Goal: Task Accomplishment & Management: Complete application form

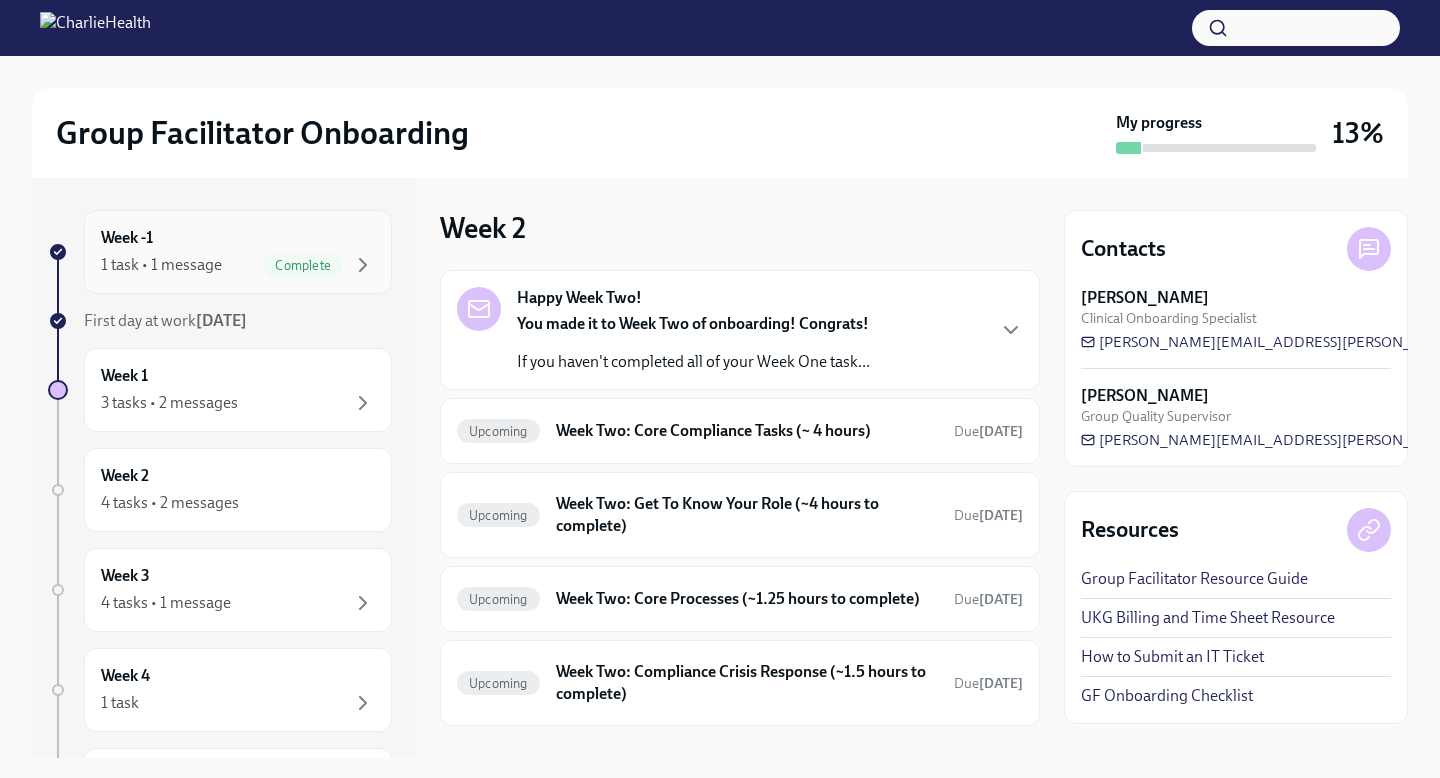
click at [349, 293] on div "Week -1 1 task • 1 message Complete" at bounding box center [238, 252] width 308 height 84
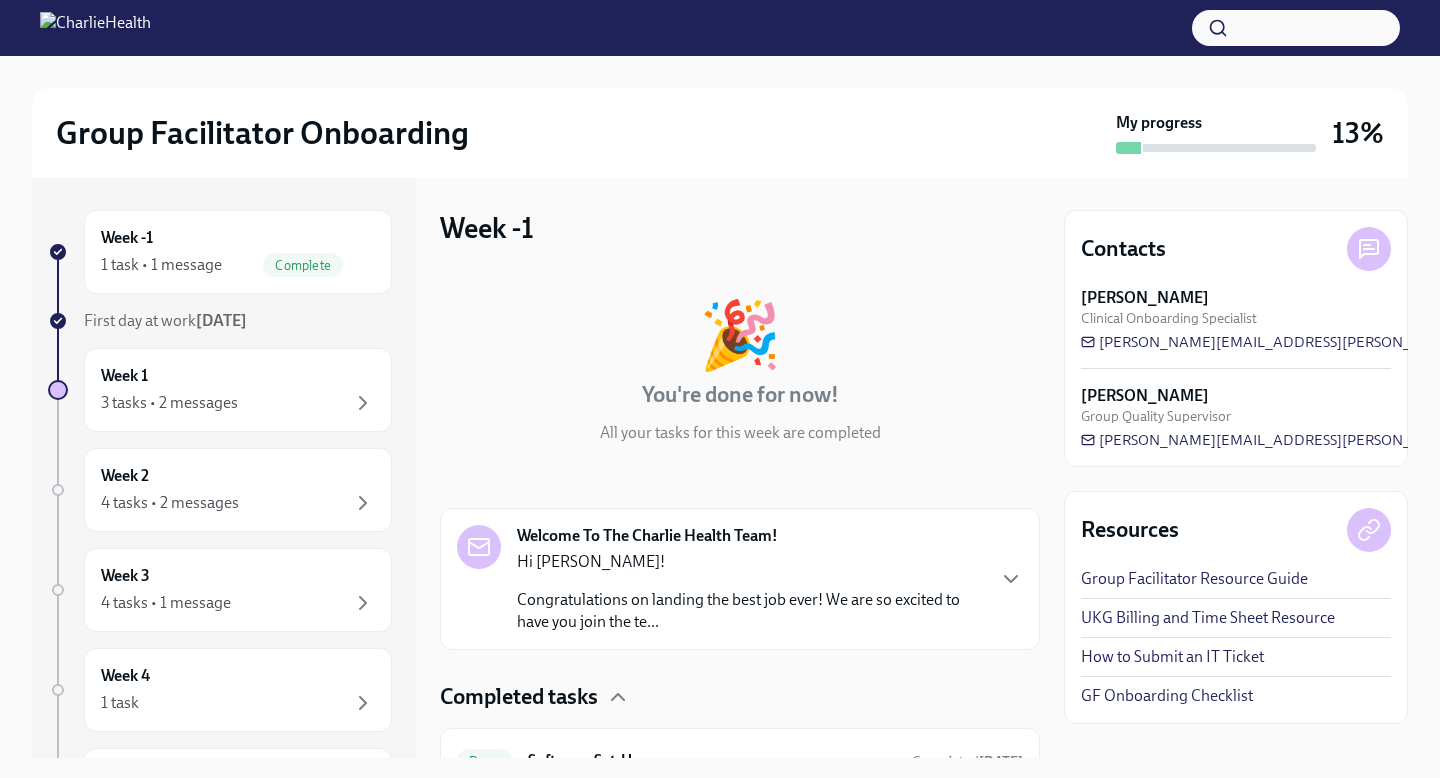
scroll to position [100, 0]
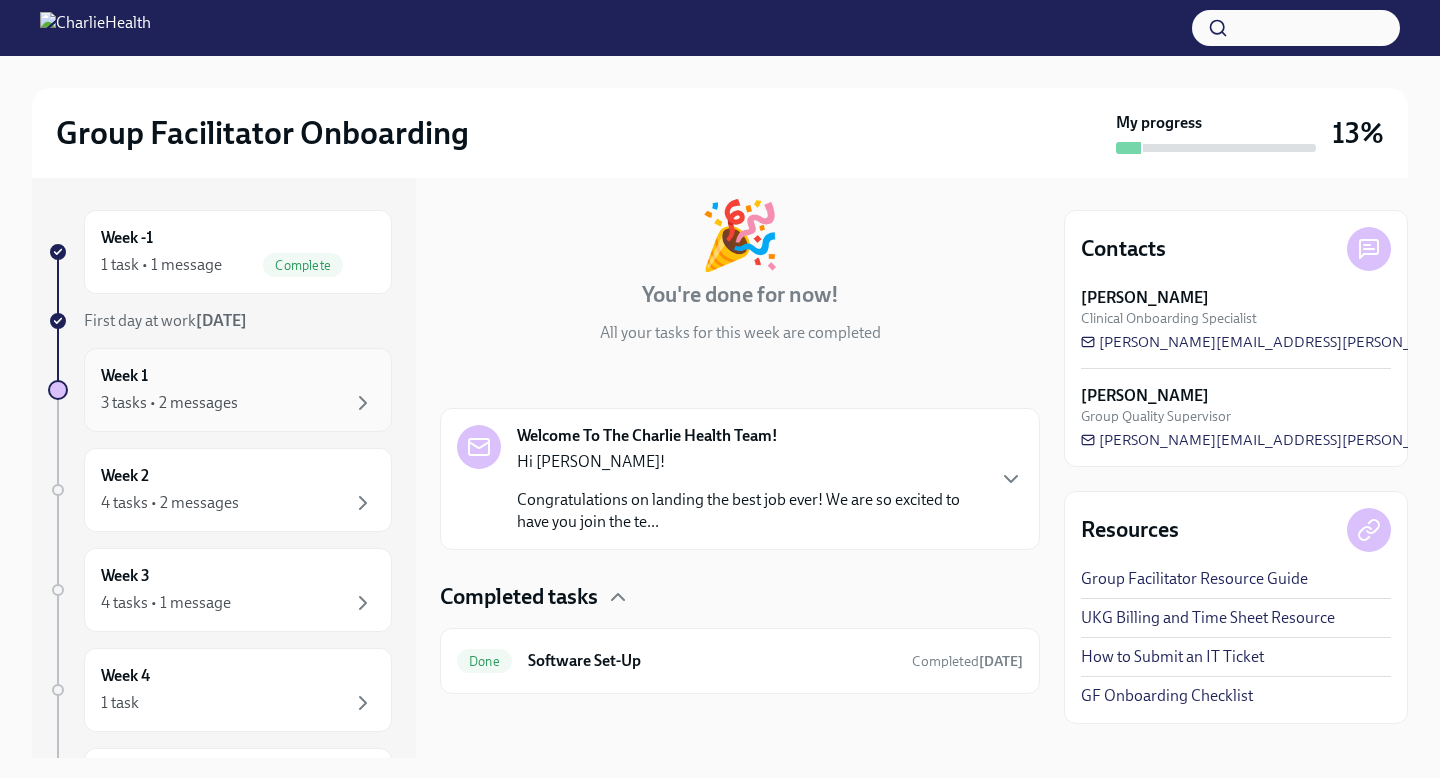
click at [261, 391] on div "3 tasks • 2 messages" at bounding box center [238, 403] width 274 height 24
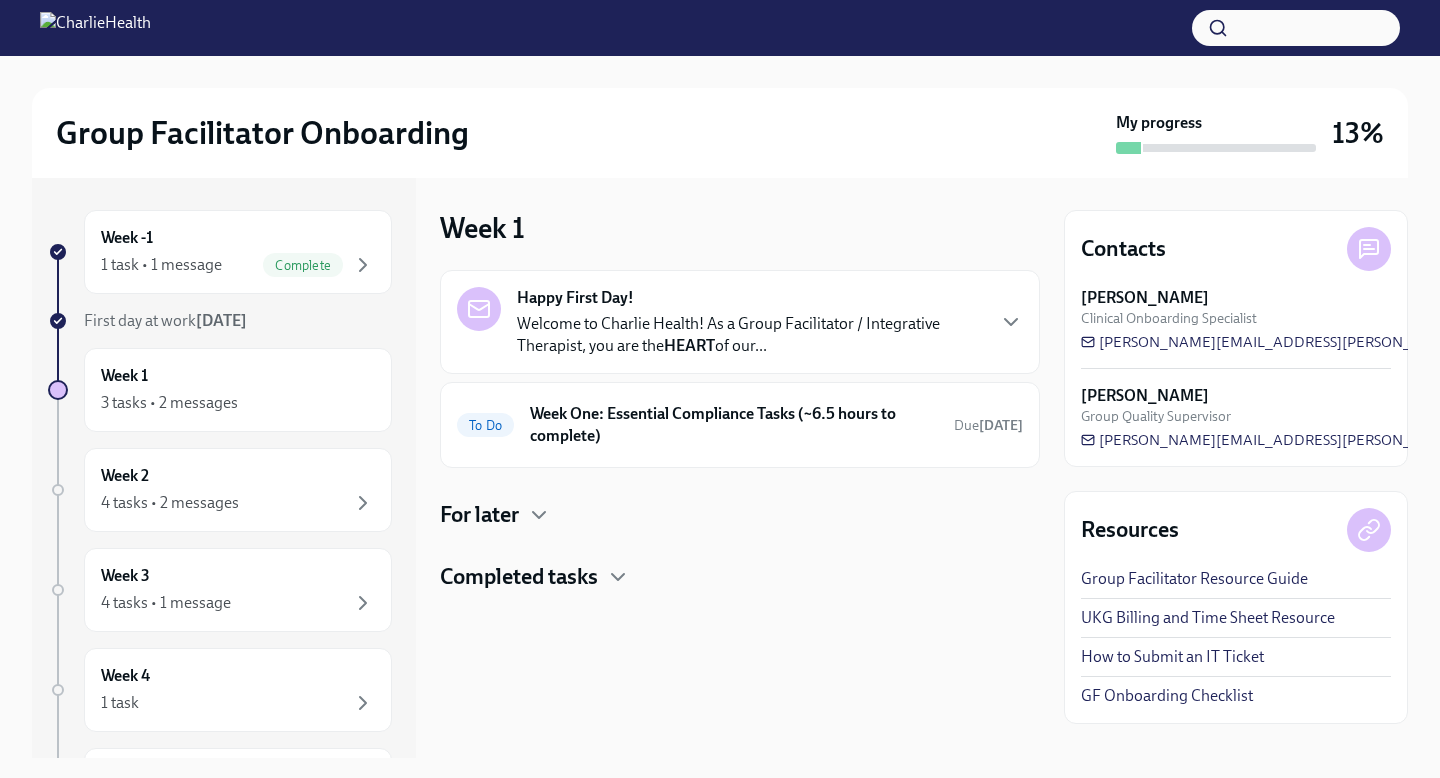
click at [636, 330] on p "Welcome to Charlie Health! As a Group Facilitator / Integrative Therapist, you …" at bounding box center [750, 335] width 466 height 44
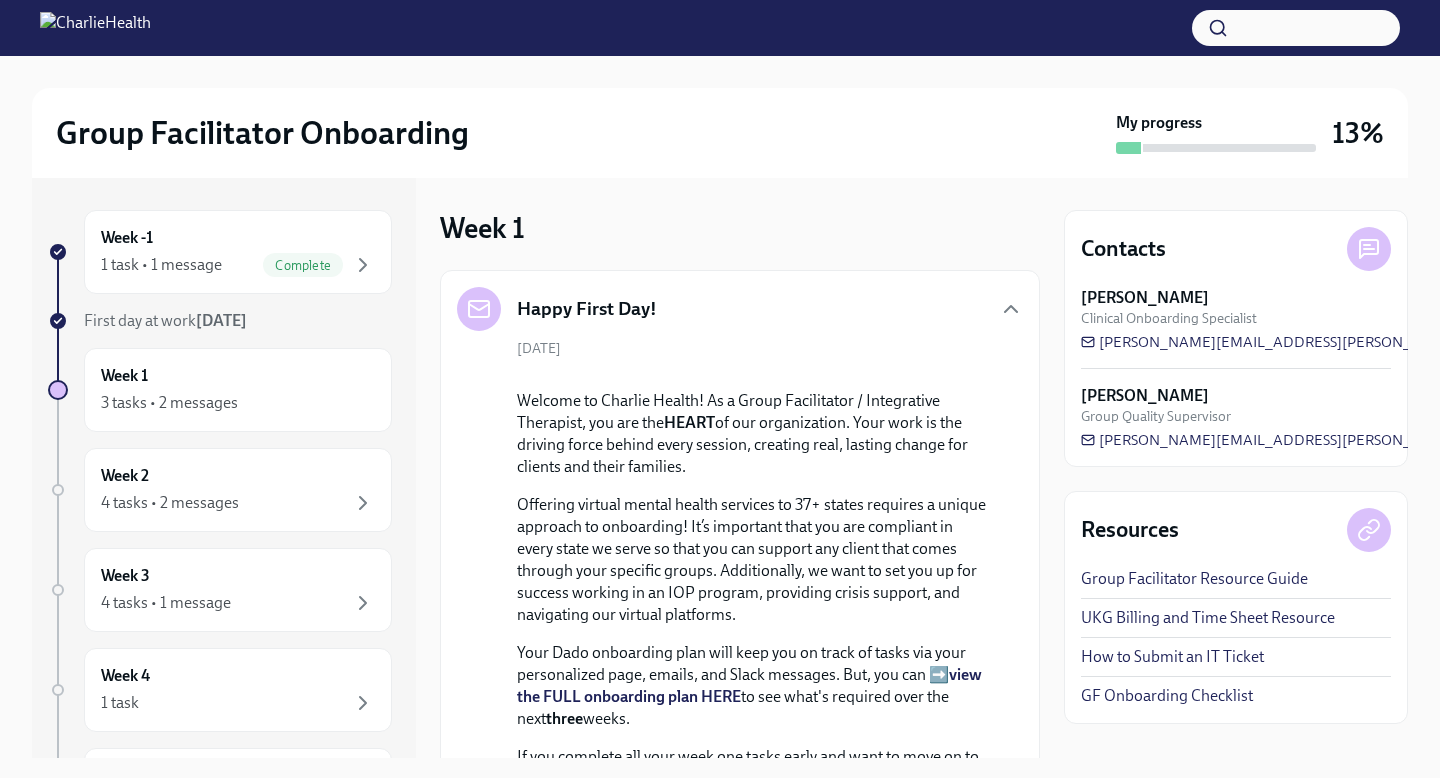
click at [646, 307] on h5 "Happy First Day!" at bounding box center [587, 309] width 140 height 26
click at [900, 348] on div "[DATE] Welcome to Charlie Health! As a Group Facilitator / Integrative Therapis…" at bounding box center [740, 707] width 566 height 736
click at [1019, 304] on icon "button" at bounding box center [1011, 309] width 24 height 24
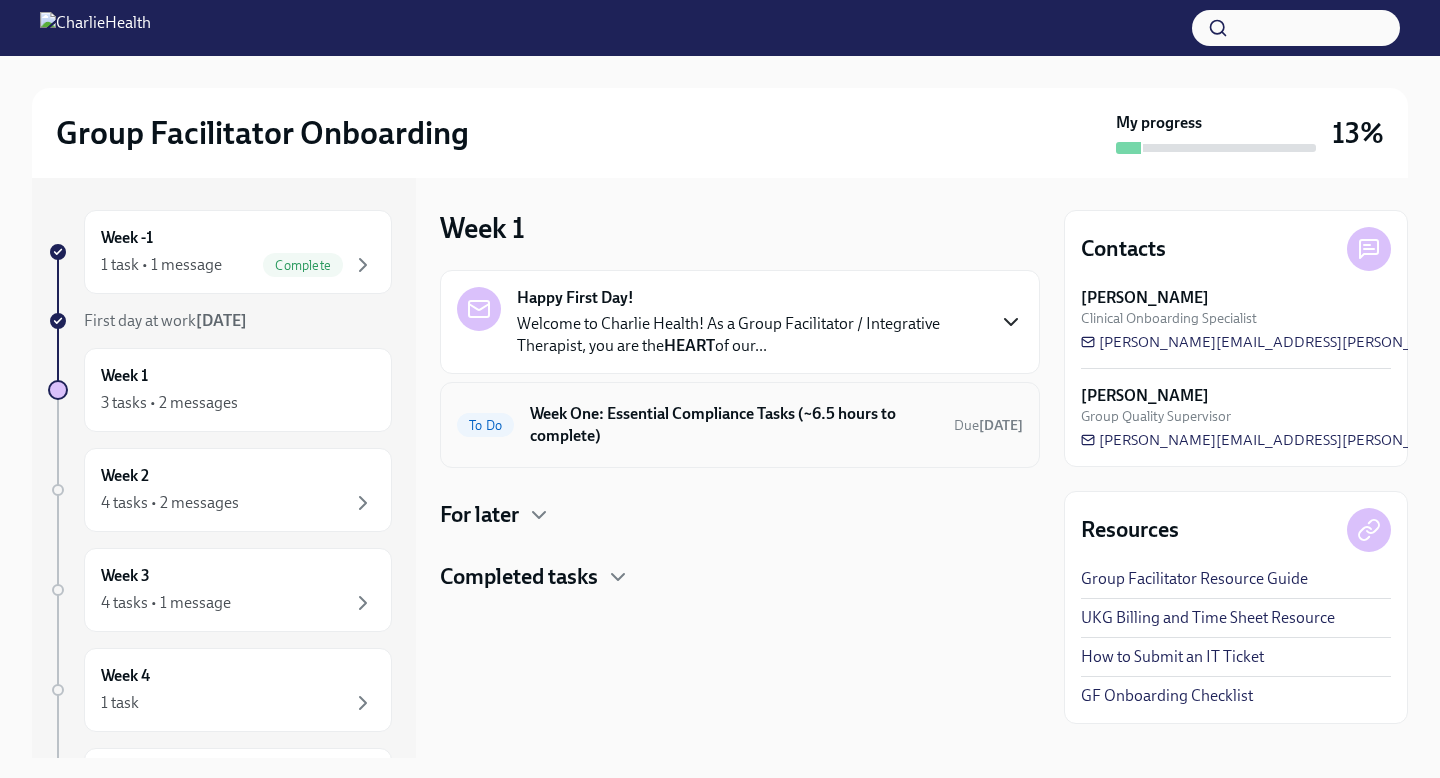
click at [691, 410] on h6 "Week One: Essential Compliance Tasks (~6.5 hours to complete)" at bounding box center [734, 425] width 408 height 44
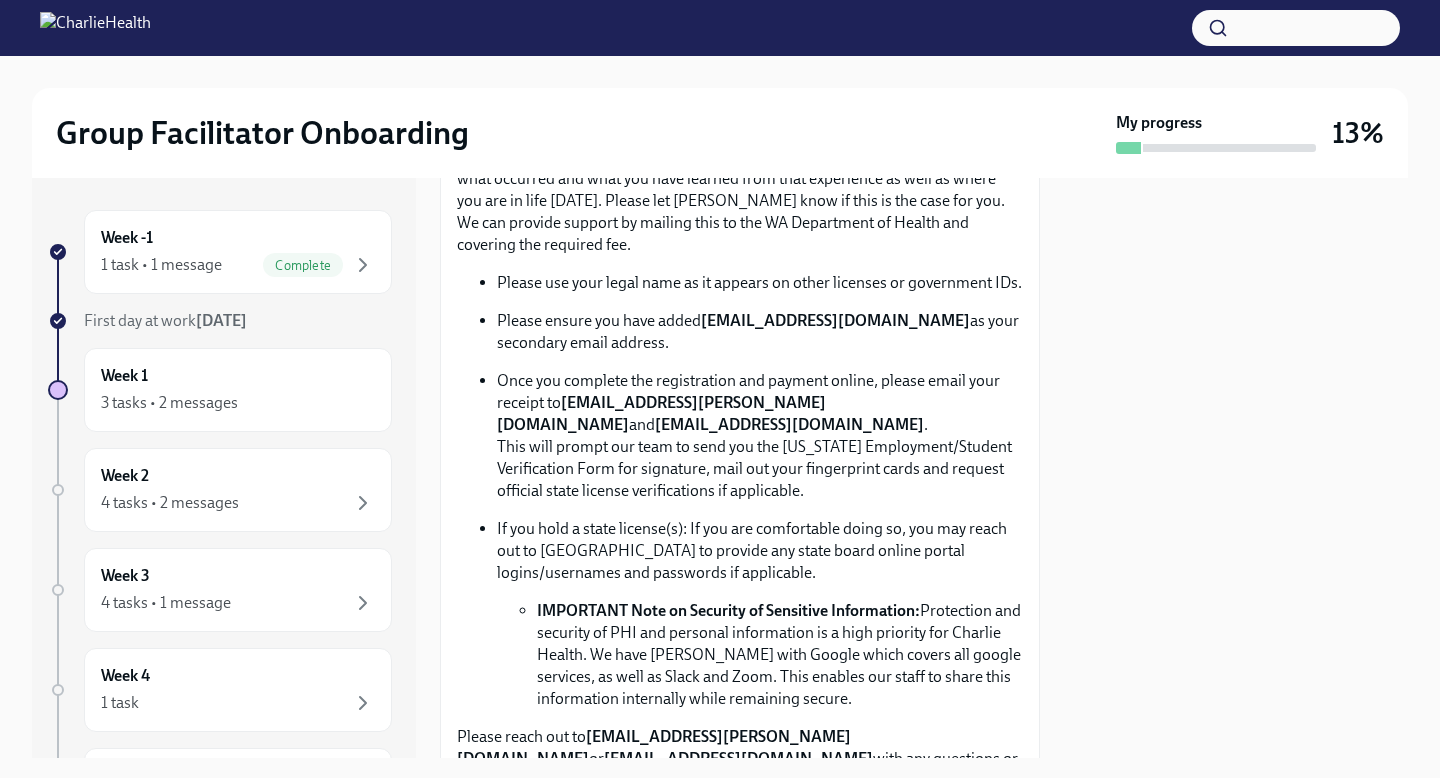
scroll to position [1131, 0]
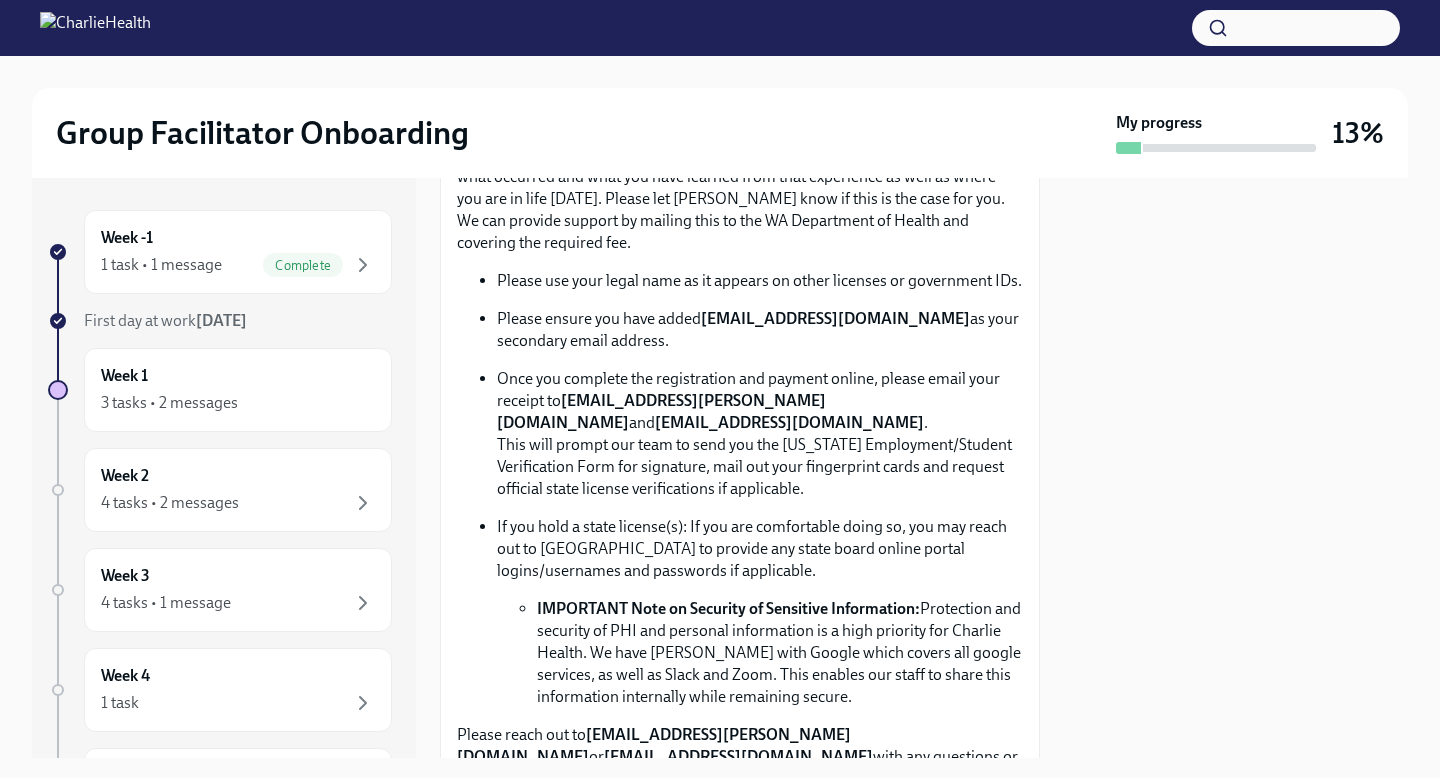
click at [842, 320] on strong "[EMAIL_ADDRESS][DOMAIN_NAME]" at bounding box center [835, 318] width 269 height 19
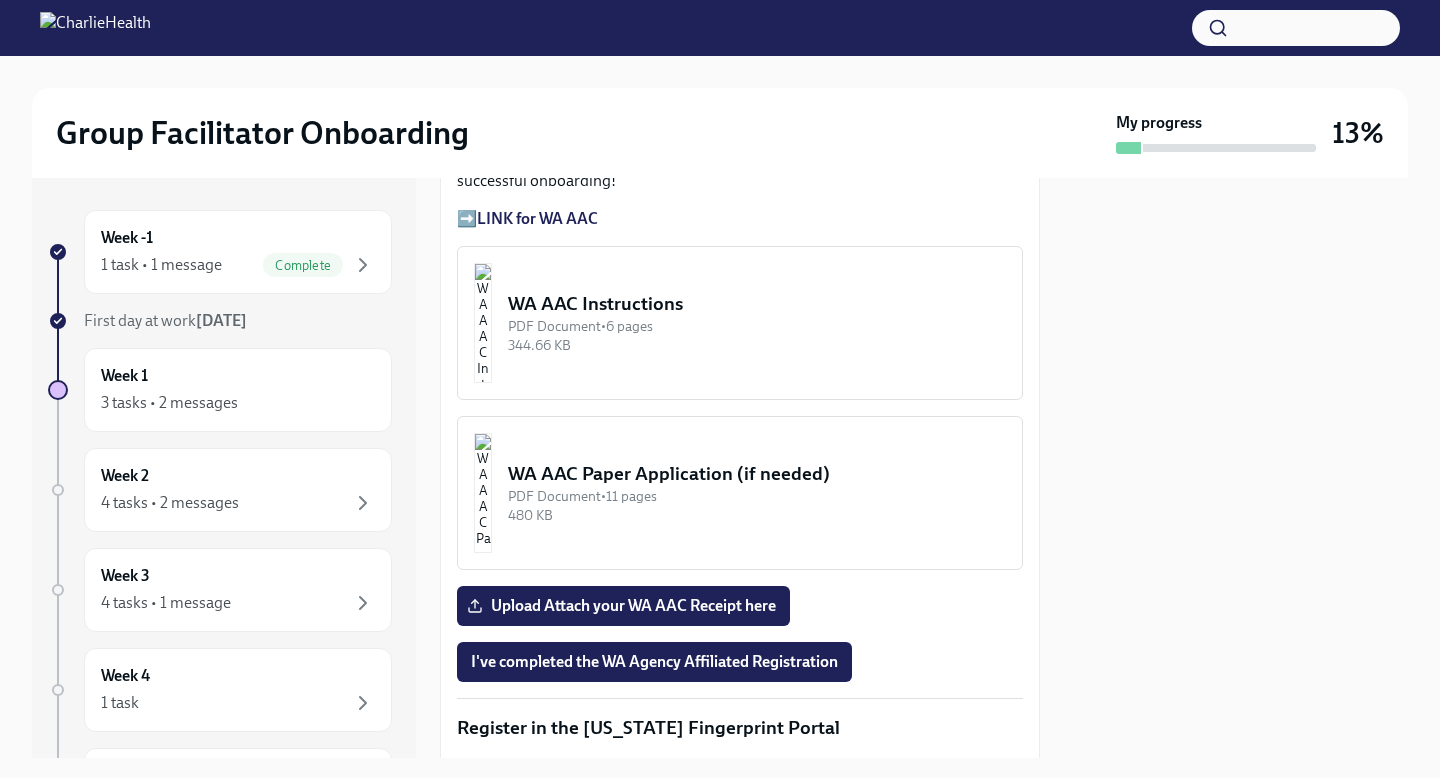
scroll to position [1798, 0]
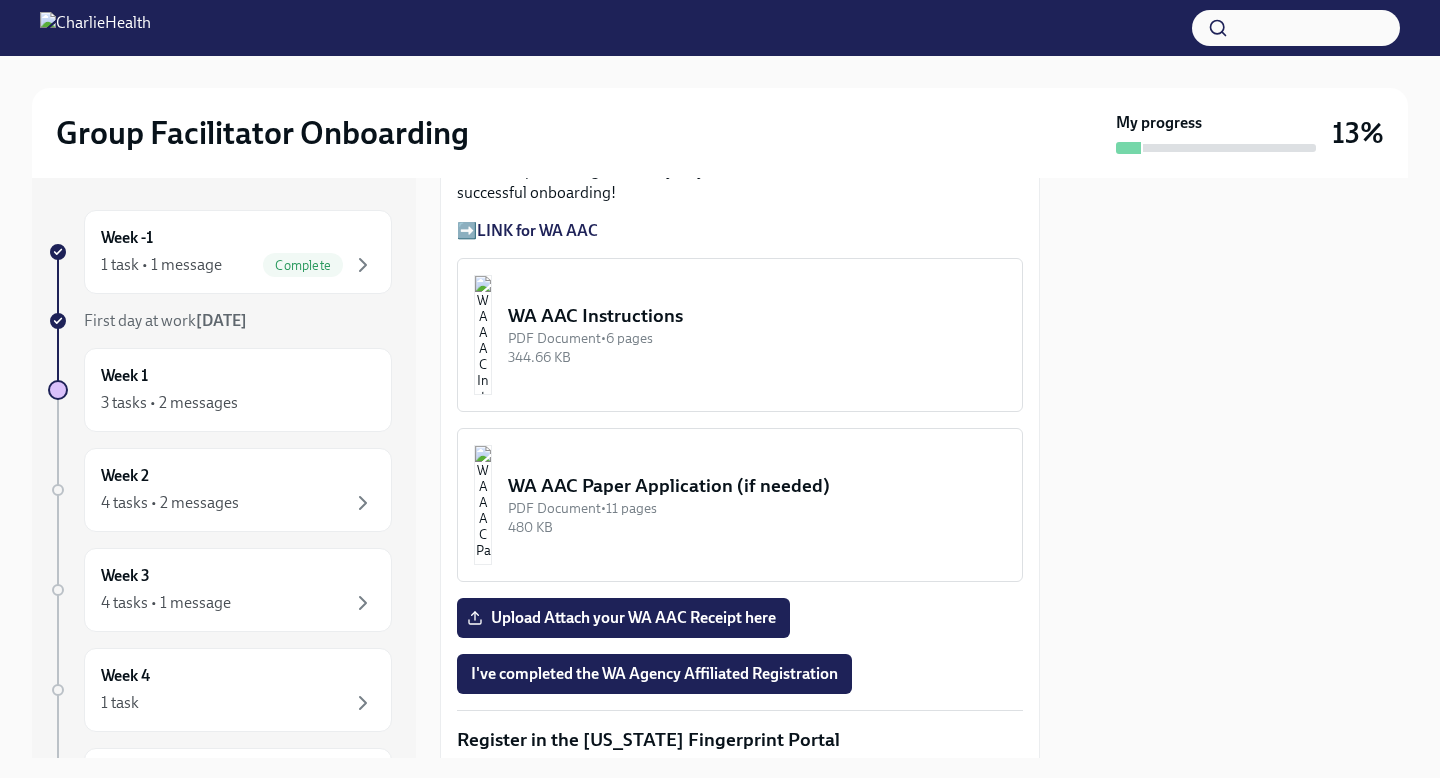
click at [740, 347] on div "PDF Document • 6 pages" at bounding box center [757, 338] width 498 height 19
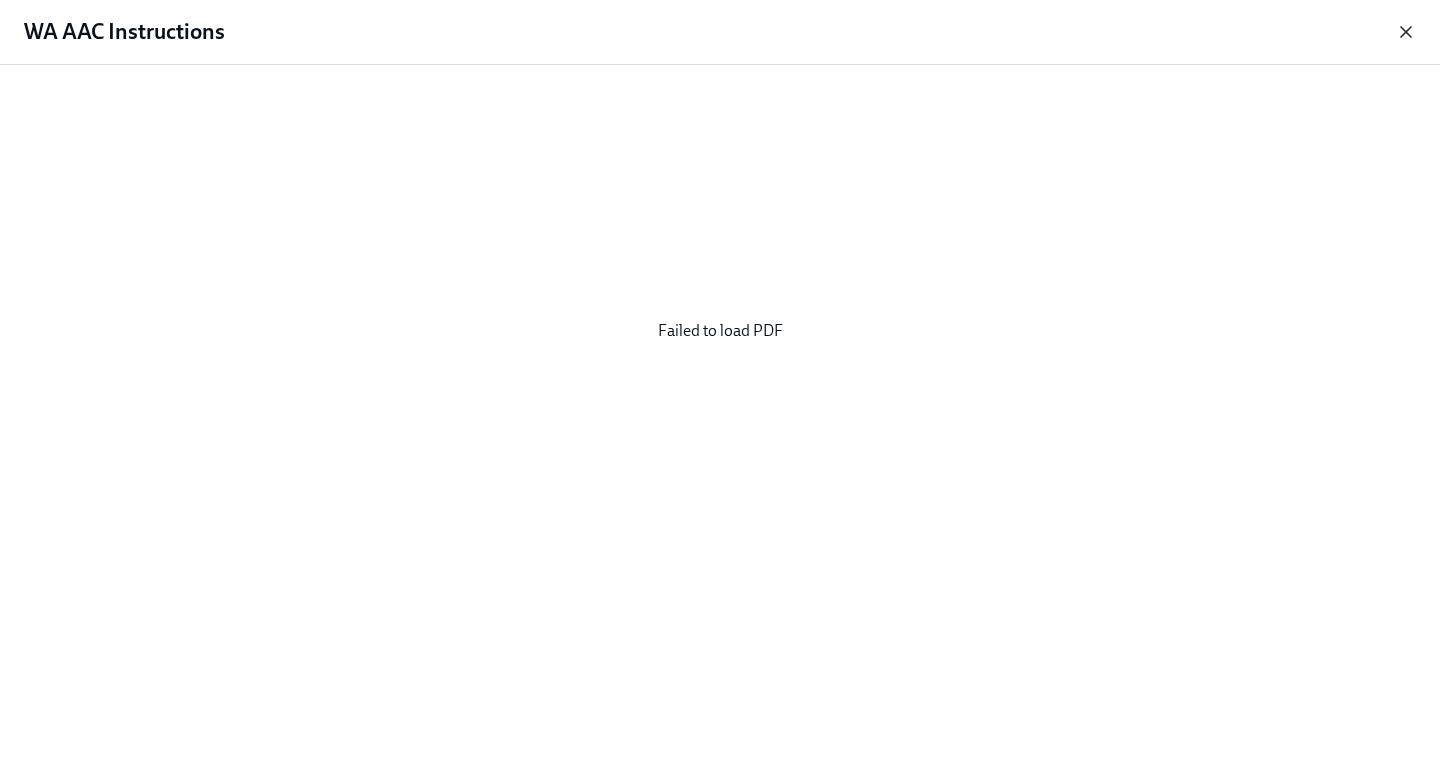
click at [1404, 36] on icon "button" at bounding box center [1406, 32] width 20 height 20
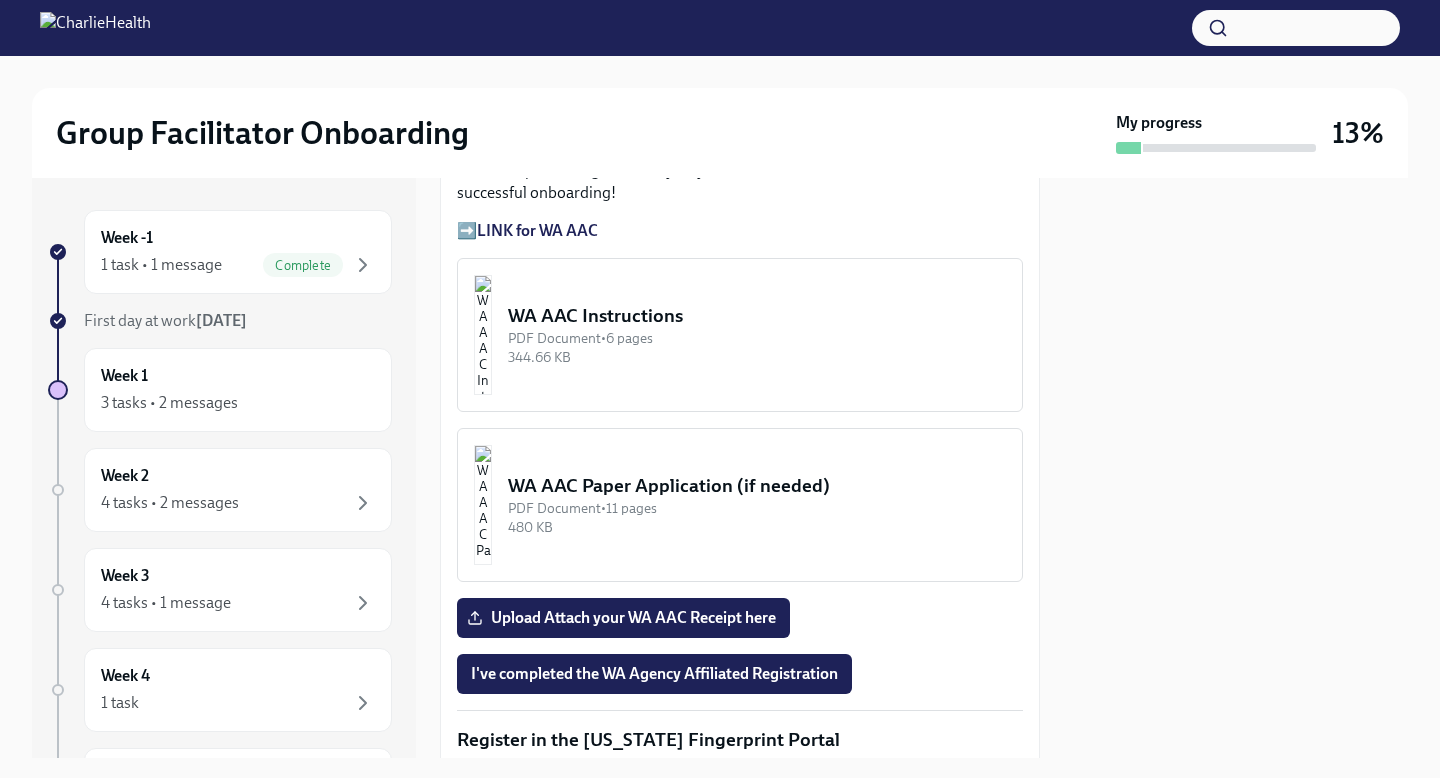
click at [730, 354] on div "344.66 KB" at bounding box center [757, 357] width 498 height 19
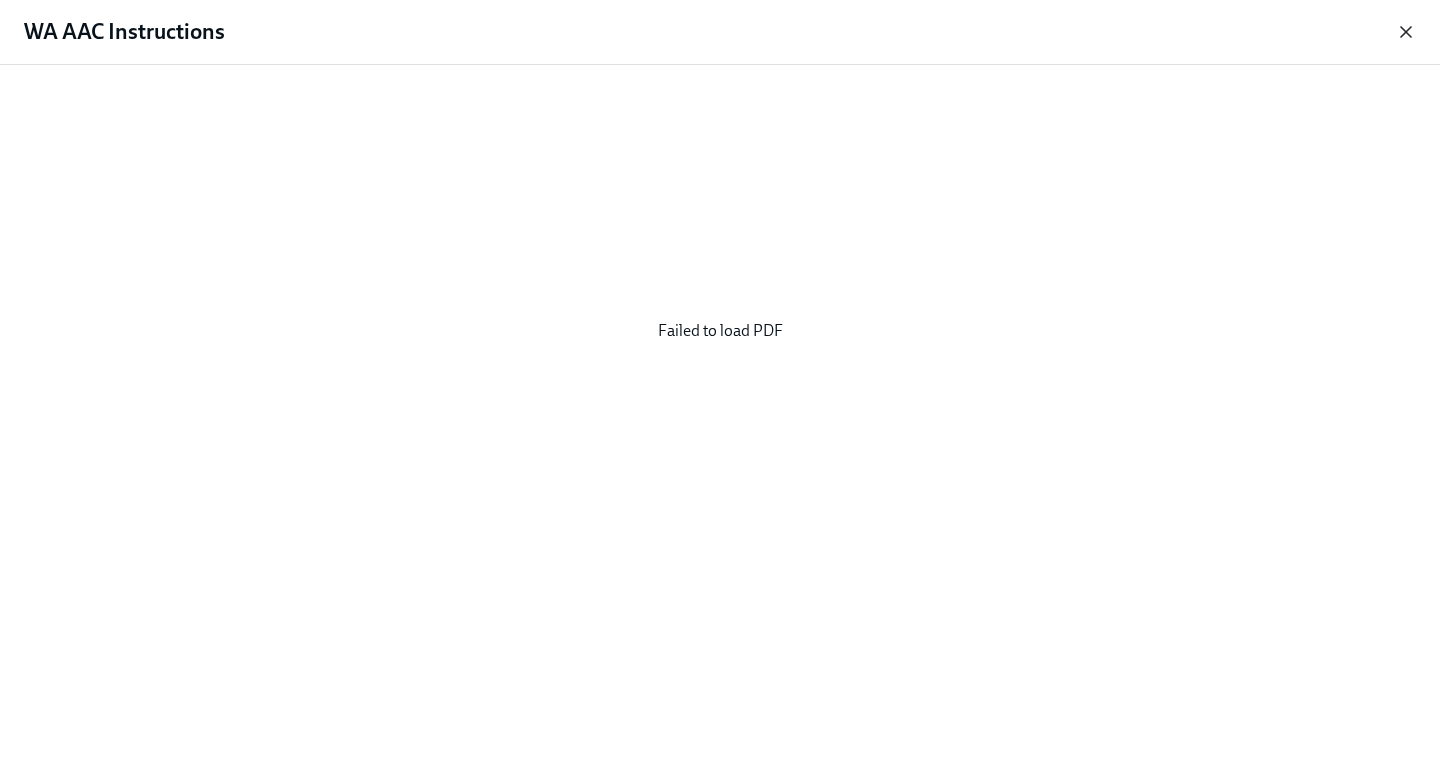
click at [1402, 35] on icon "button" at bounding box center [1406, 32] width 10 height 10
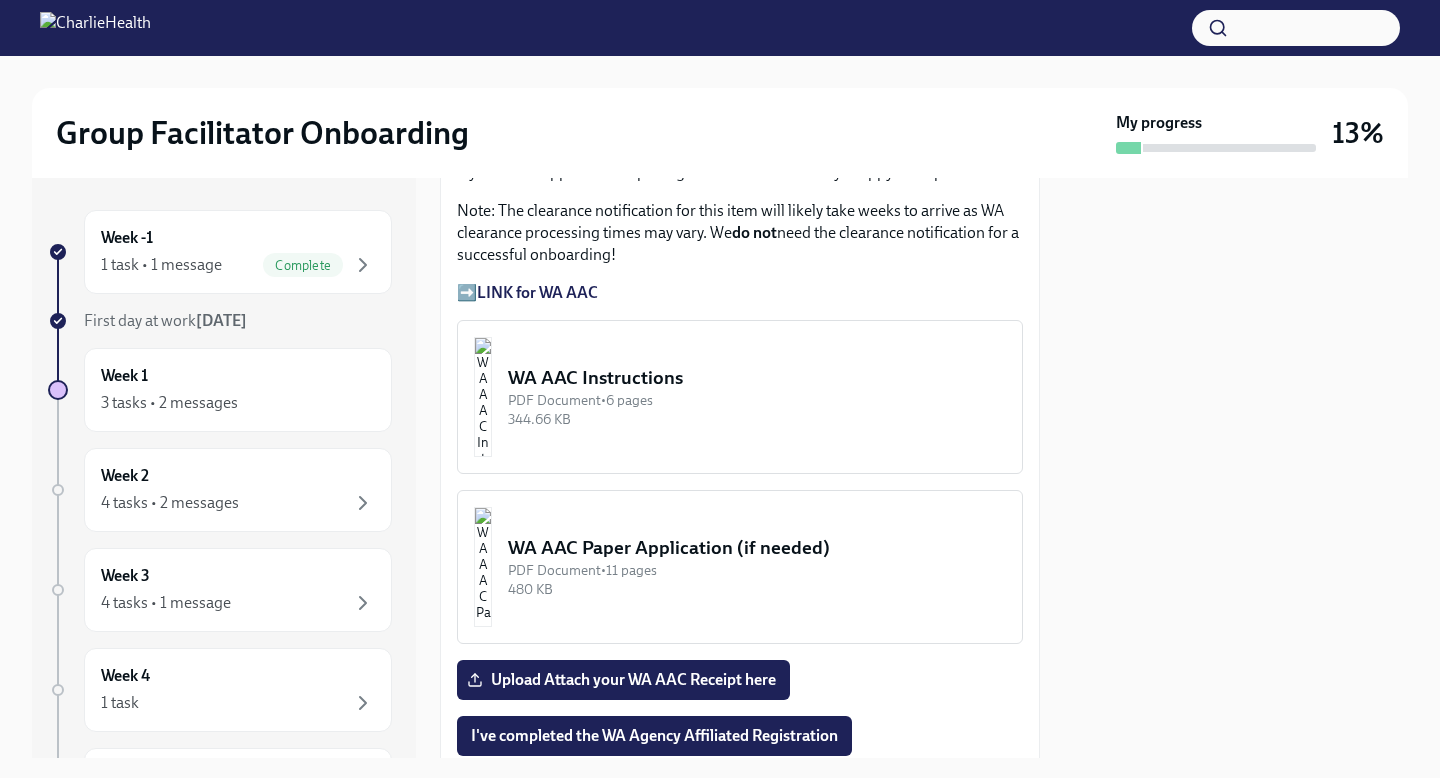
scroll to position [1732, 0]
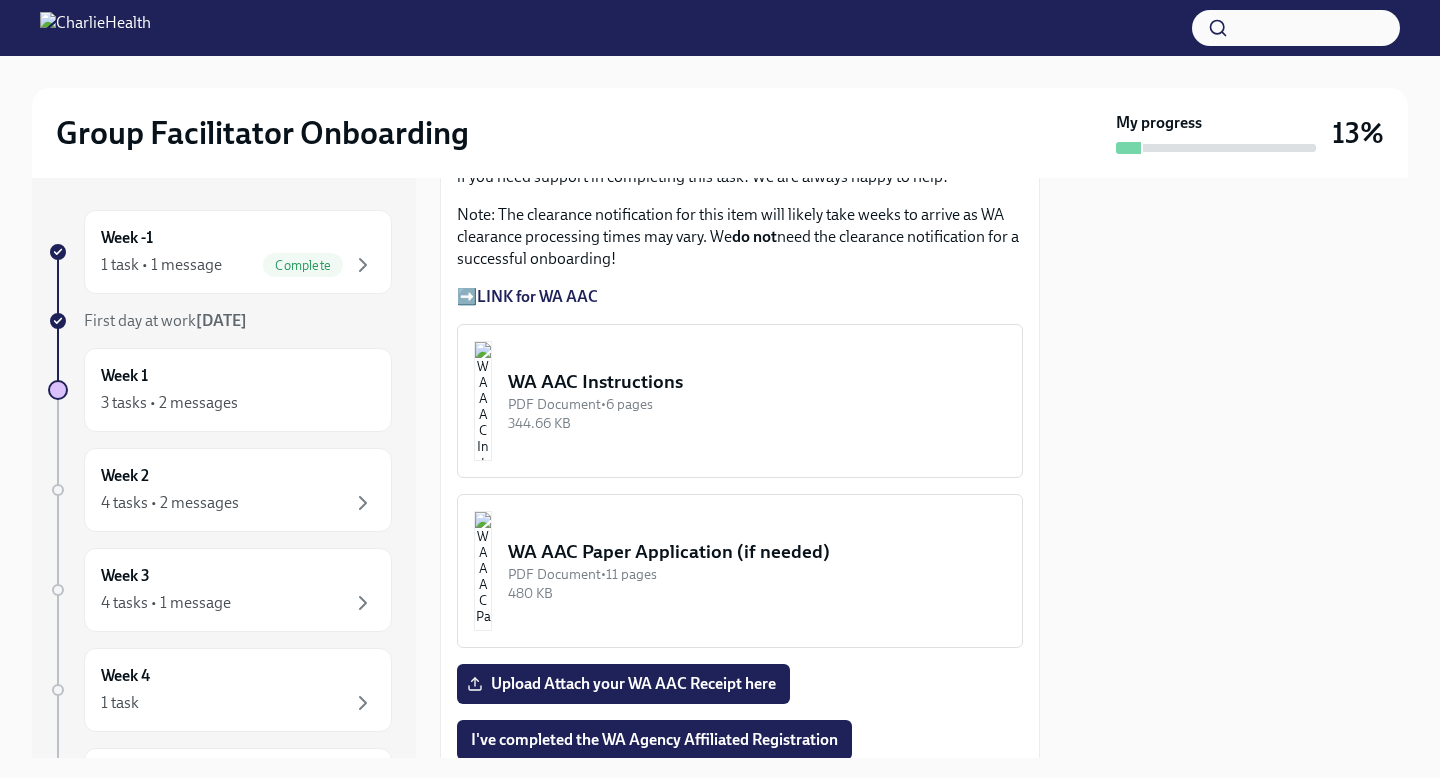
click at [492, 380] on img "button" at bounding box center [483, 401] width 18 height 120
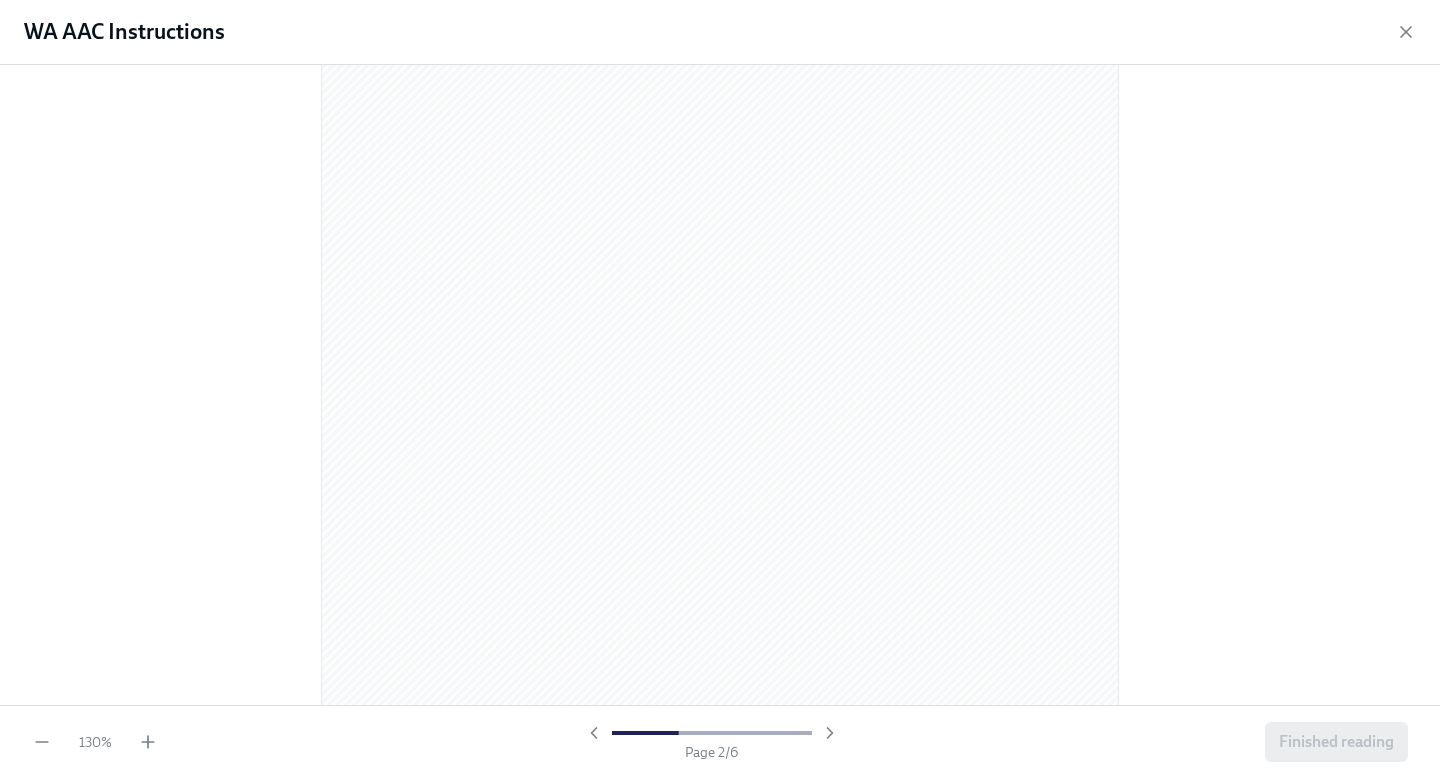
scroll to position [1236, 0]
click at [1412, 34] on icon "button" at bounding box center [1406, 32] width 20 height 20
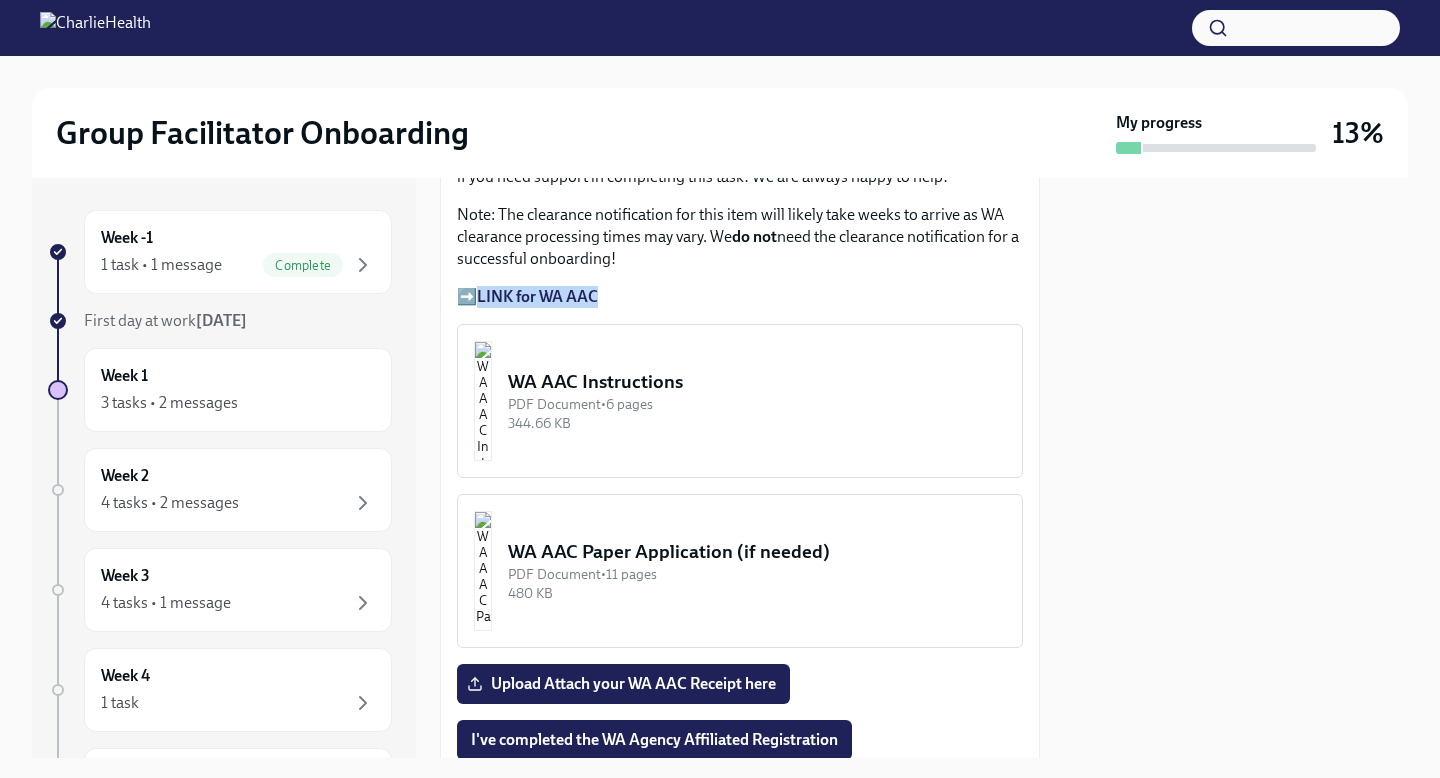
click at [583, 297] on strong "LINK for WA AAC" at bounding box center [537, 296] width 121 height 19
click at [678, 403] on div "PDF Document • 6 pages" at bounding box center [757, 404] width 498 height 19
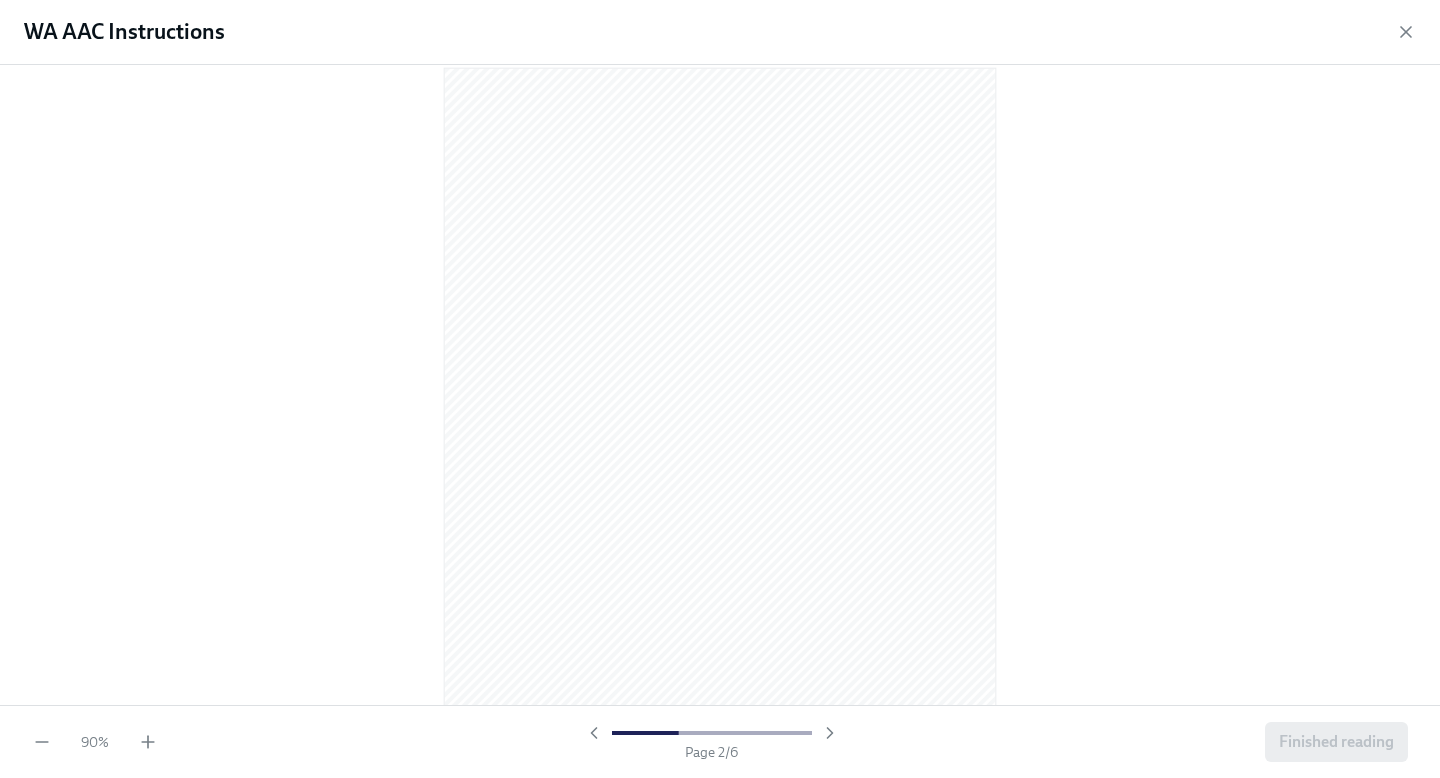
scroll to position [697, 0]
click at [1410, 37] on icon "button" at bounding box center [1406, 32] width 20 height 20
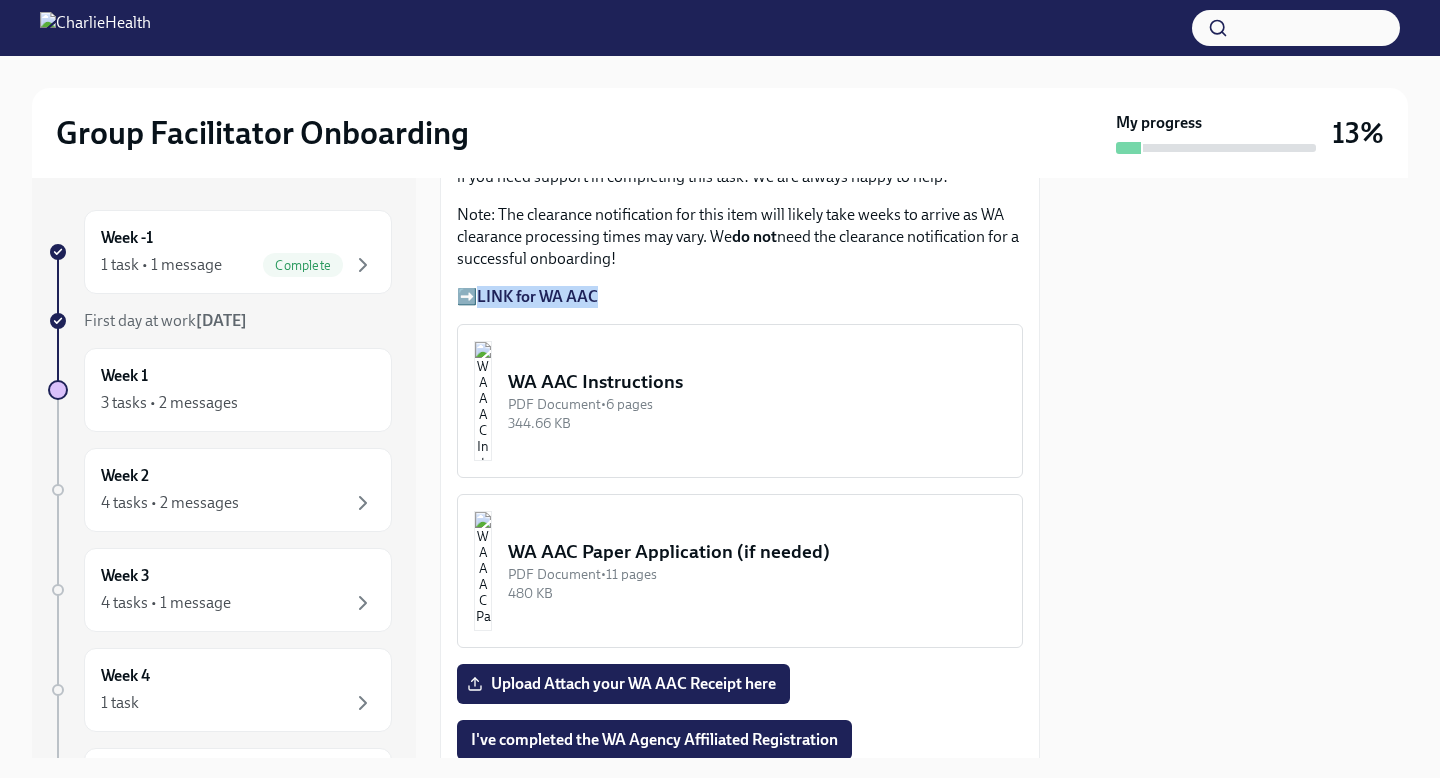
click at [539, 292] on strong "LINK for WA AAC" at bounding box center [537, 296] width 121 height 19
click at [492, 440] on img "button" at bounding box center [483, 401] width 18 height 120
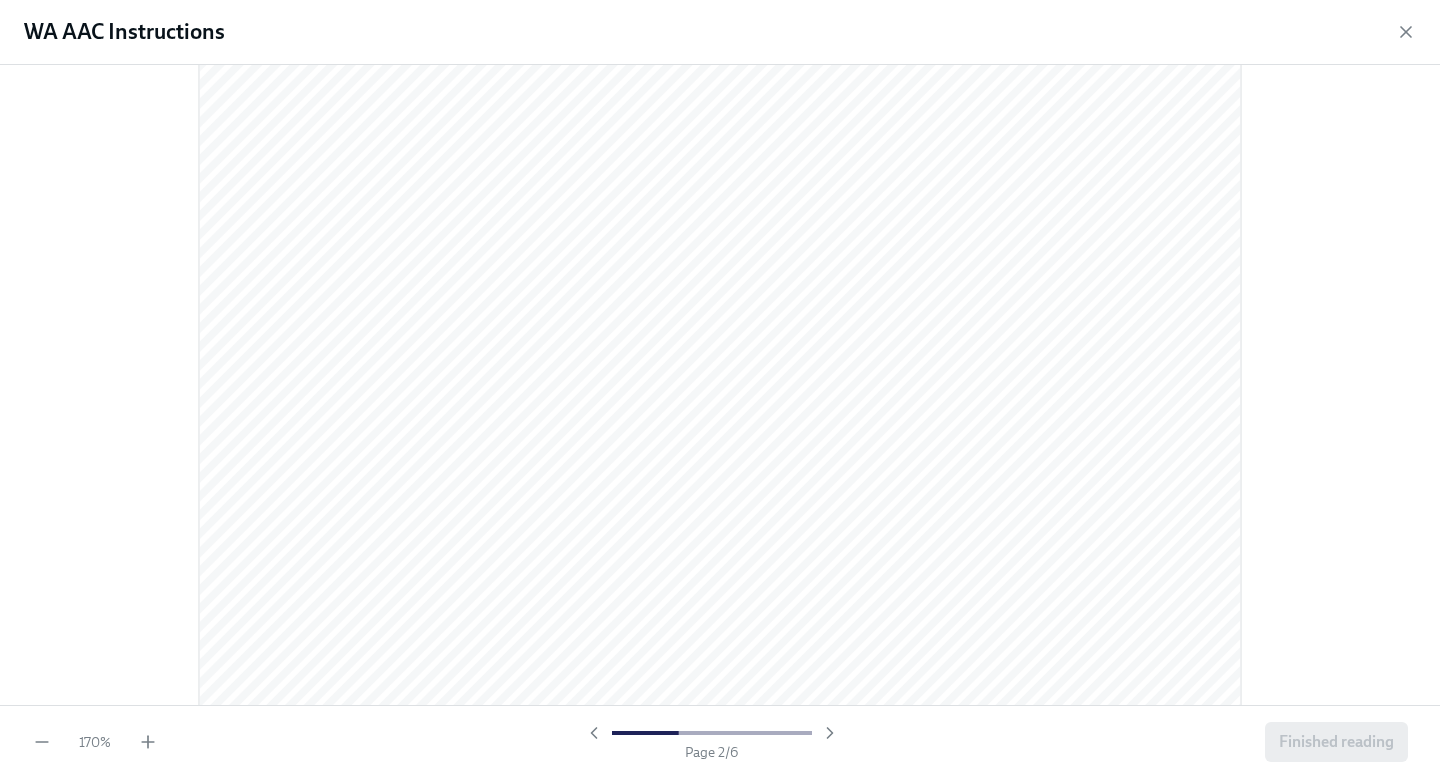
scroll to position [1500, 0]
click at [144, 738] on icon "button" at bounding box center [148, 742] width 20 height 20
click at [1403, 40] on icon "button" at bounding box center [1406, 32] width 20 height 20
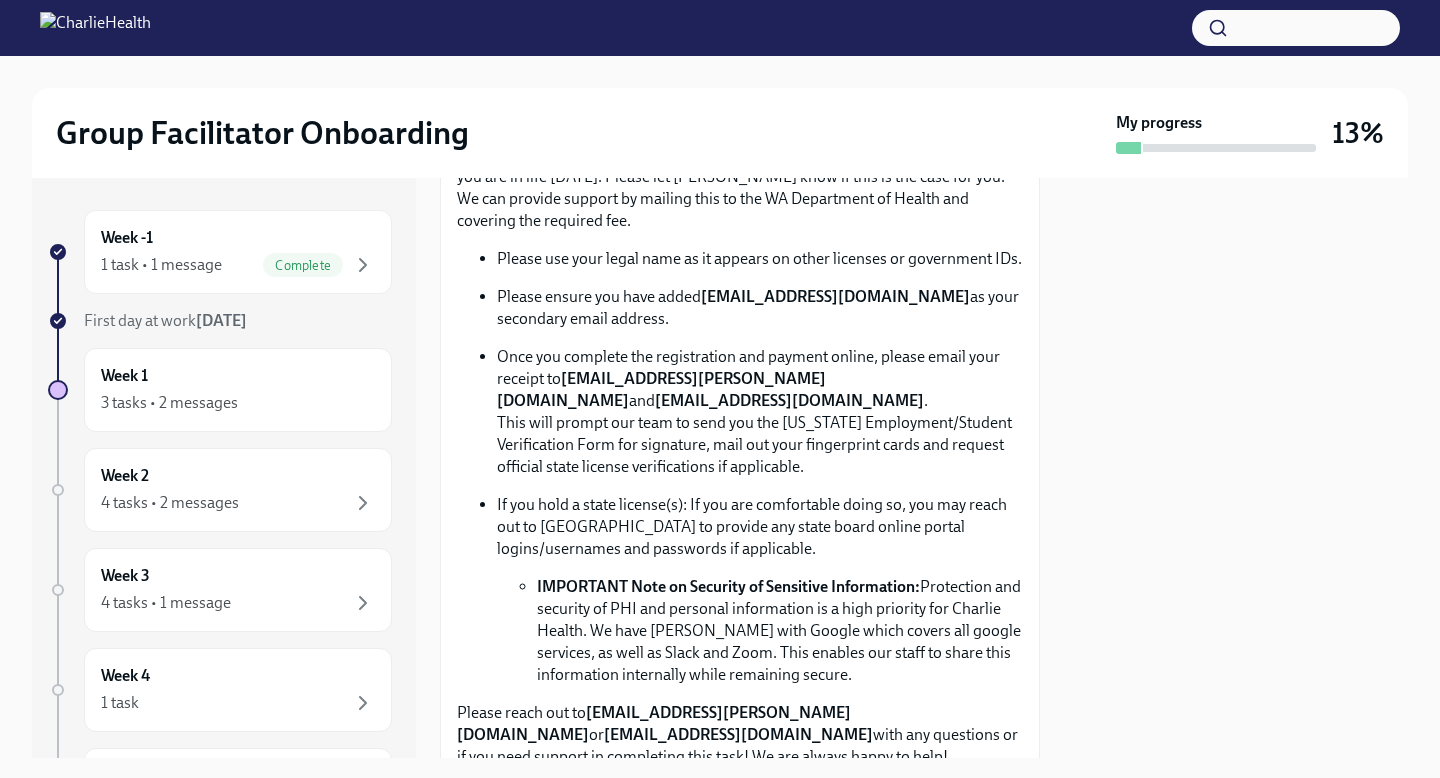
scroll to position [1152, 0]
drag, startPoint x: 567, startPoint y: 384, endPoint x: 810, endPoint y: 383, distance: 242.9
click at [813, 386] on strong "[EMAIL_ADDRESS][PERSON_NAME][DOMAIN_NAME]" at bounding box center [661, 390] width 329 height 41
copy strong "[EMAIL_ADDRESS][PERSON_NAME][DOMAIN_NAME]"
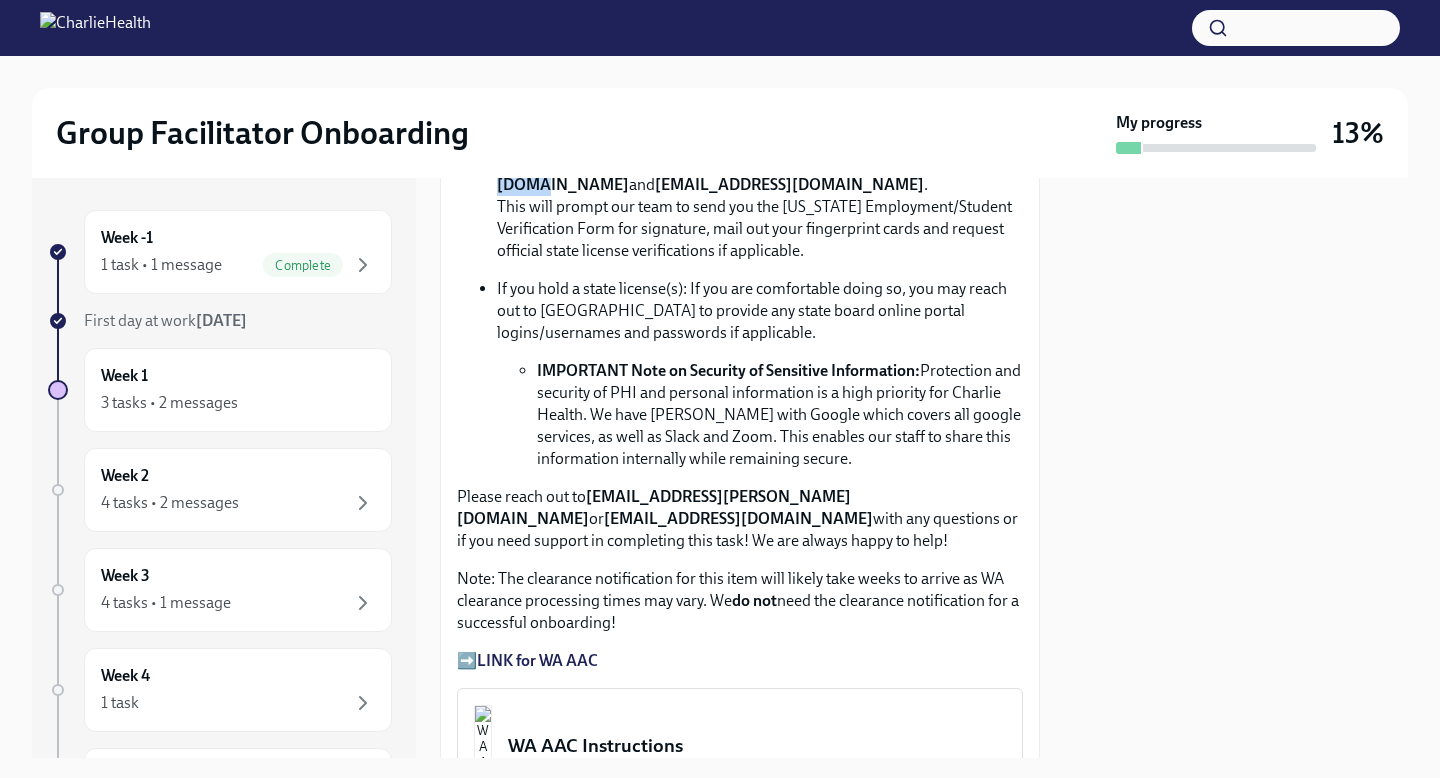
scroll to position [1411, 0]
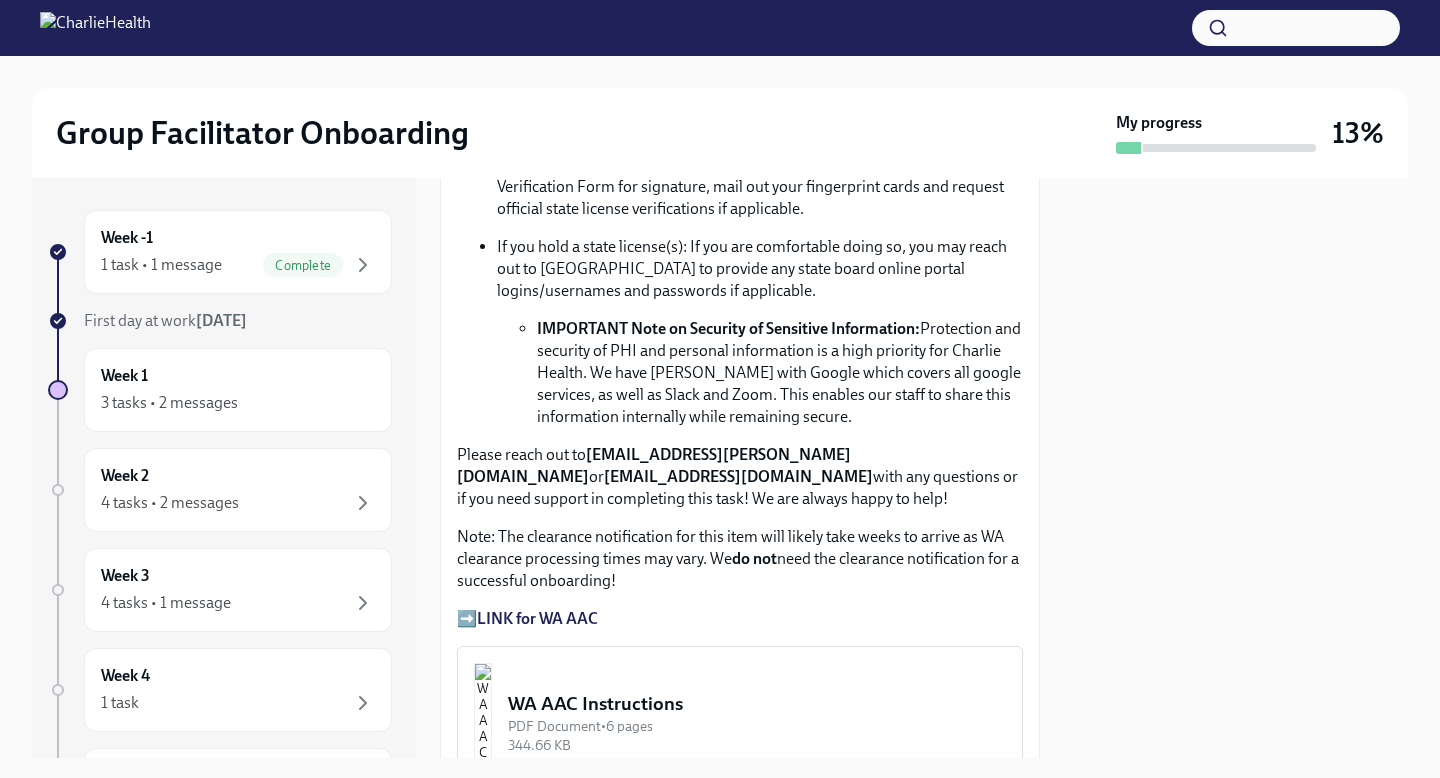
click at [619, 700] on div "WA AAC Instructions" at bounding box center [757, 704] width 498 height 26
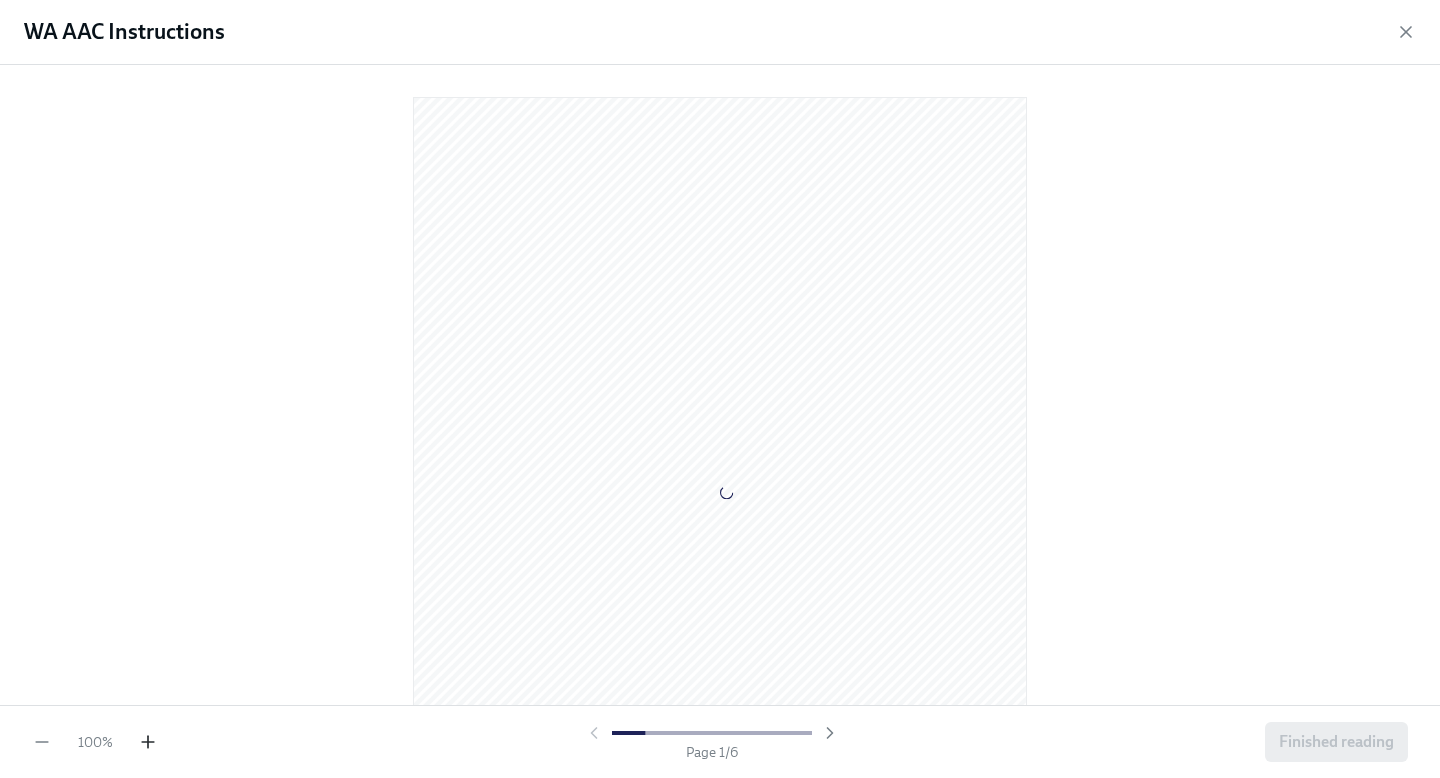
click at [148, 742] on icon "button" at bounding box center [148, 742] width 0 height 12
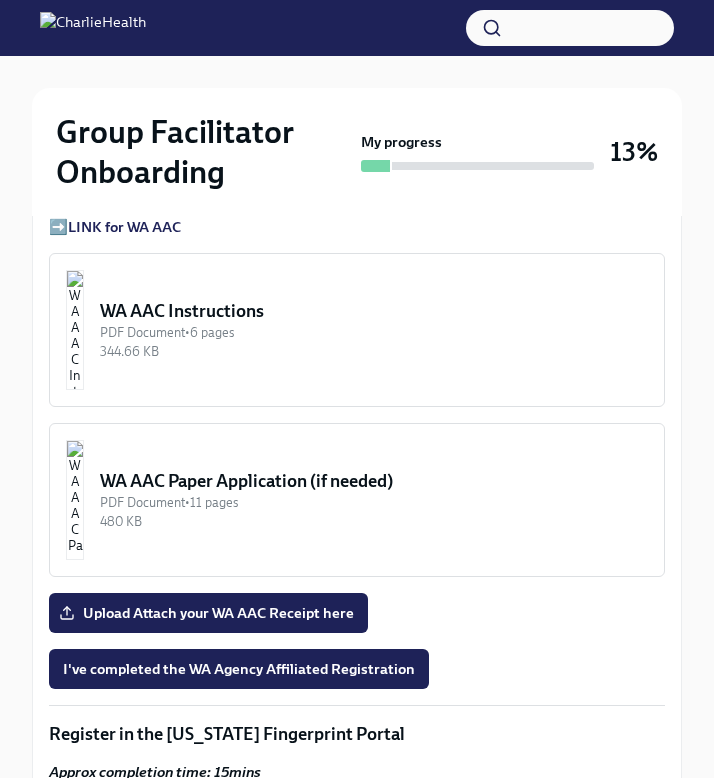
scroll to position [1834, 0]
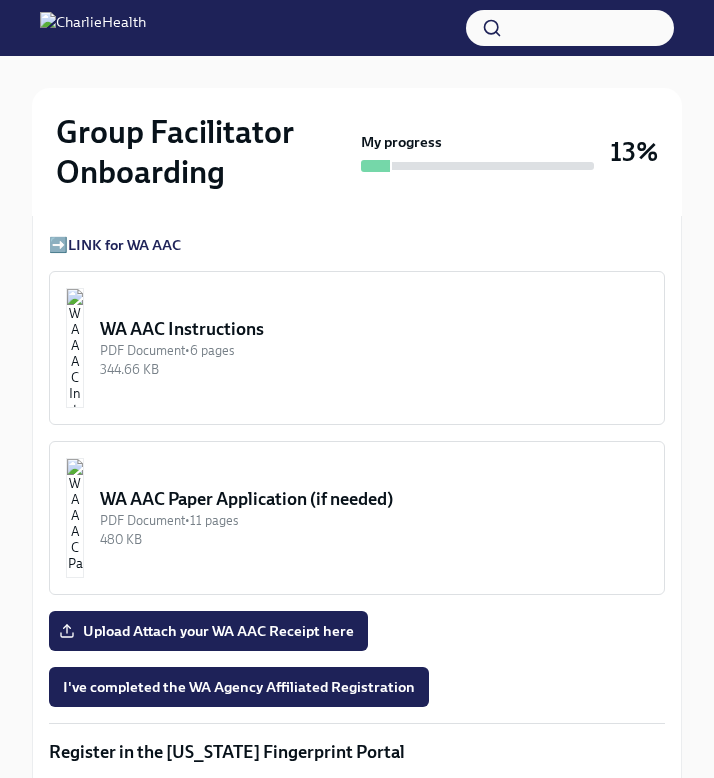
click at [346, 360] on div "344.66 KB" at bounding box center [374, 369] width 548 height 19
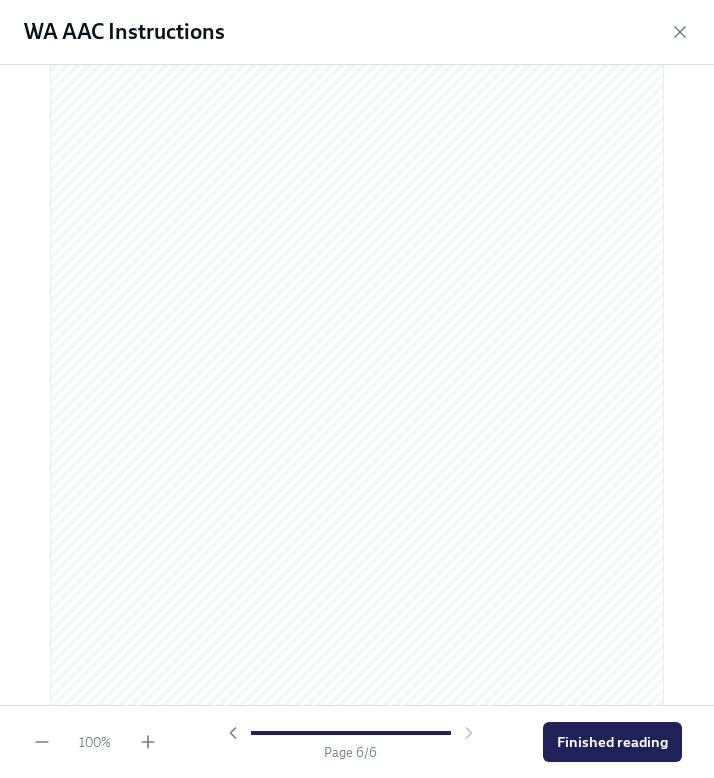
scroll to position [4235, 0]
click at [613, 736] on span "Finished reading" at bounding box center [612, 742] width 111 height 20
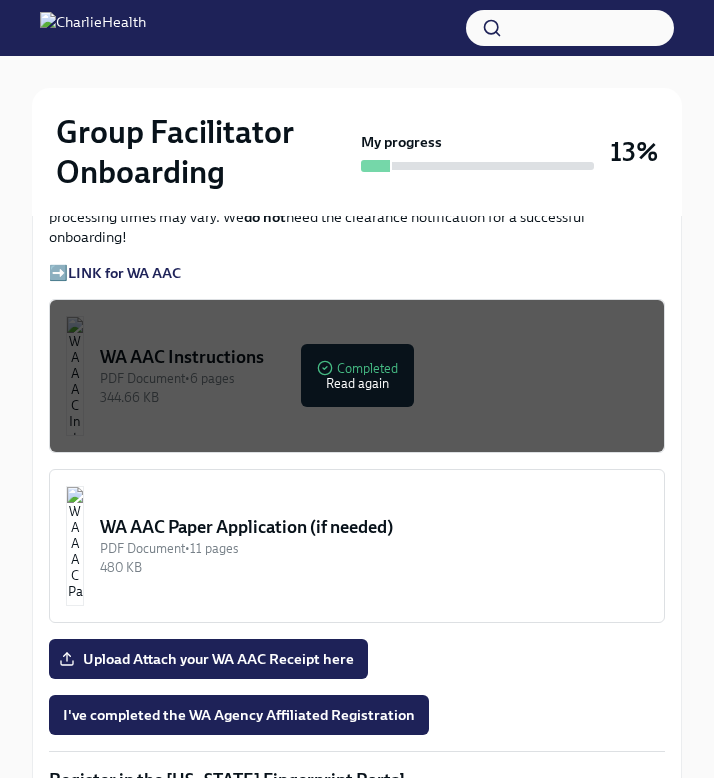
scroll to position [1808, 0]
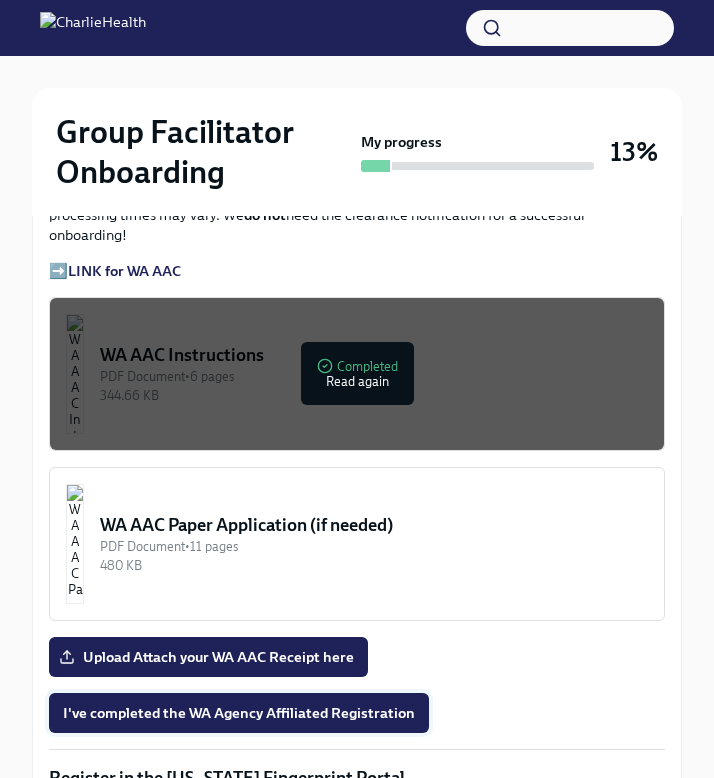
click at [363, 703] on span "I've completed the WA Agency Affiliated Registration" at bounding box center [239, 713] width 352 height 20
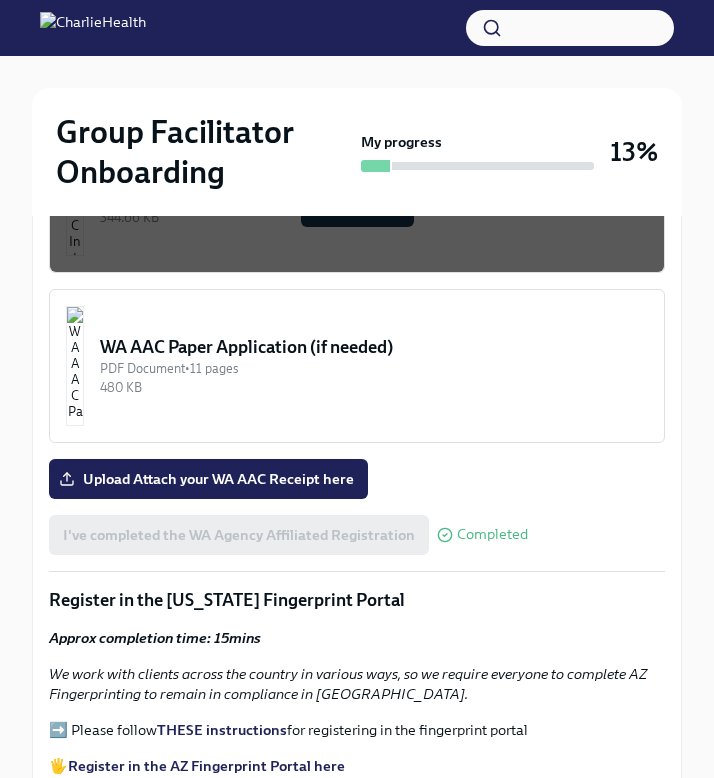
scroll to position [1989, 0]
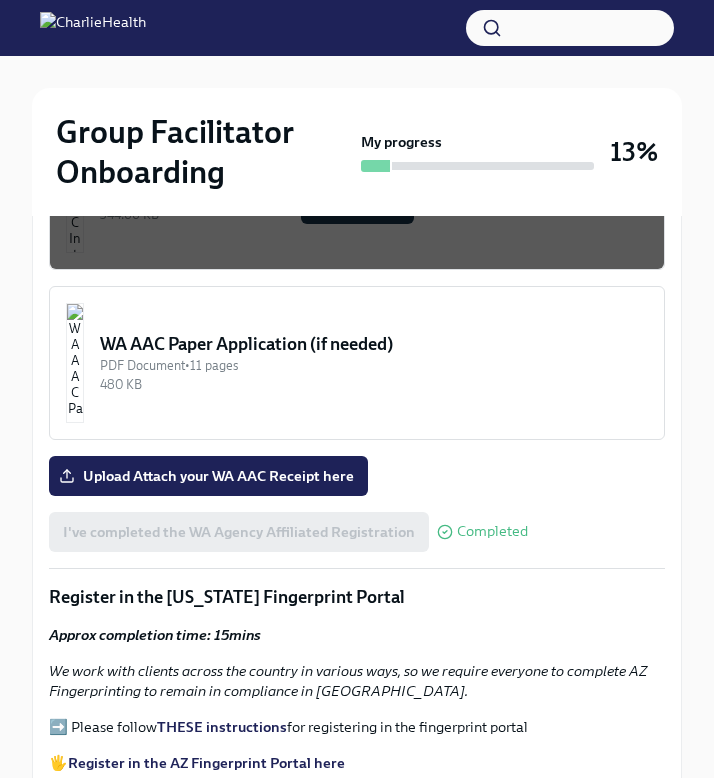
click at [221, 754] on strong "Register in the AZ Fingerprint Portal here" at bounding box center [206, 763] width 277 height 18
click at [215, 718] on strong "THESE instructions" at bounding box center [222, 727] width 130 height 18
click at [241, 718] on strong "THESE instructions" at bounding box center [222, 727] width 130 height 18
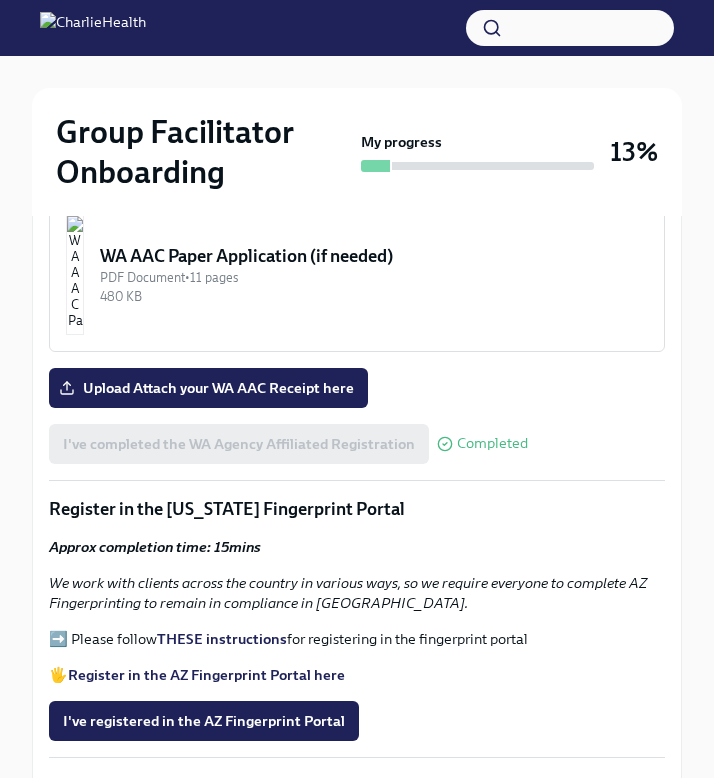
scroll to position [2116, 0]
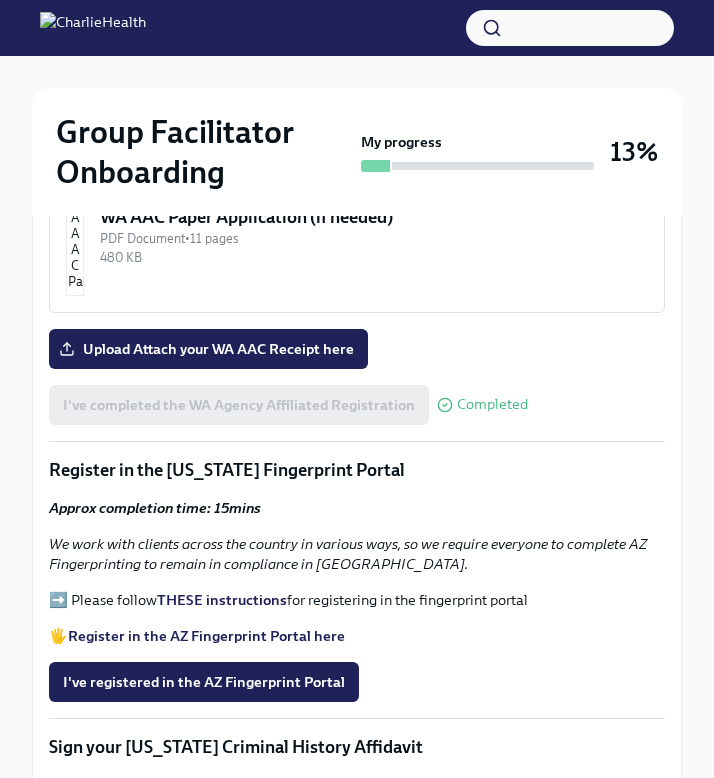
click at [242, 591] on strong "THESE instructions" at bounding box center [222, 600] width 130 height 18
click at [250, 591] on strong "THESE instructions" at bounding box center [222, 600] width 130 height 18
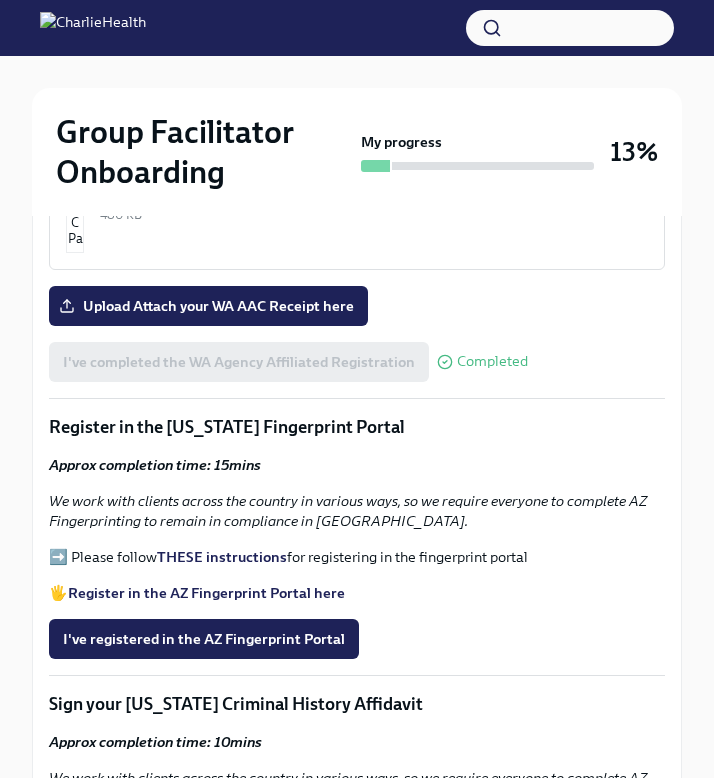
scroll to position [2161, 0]
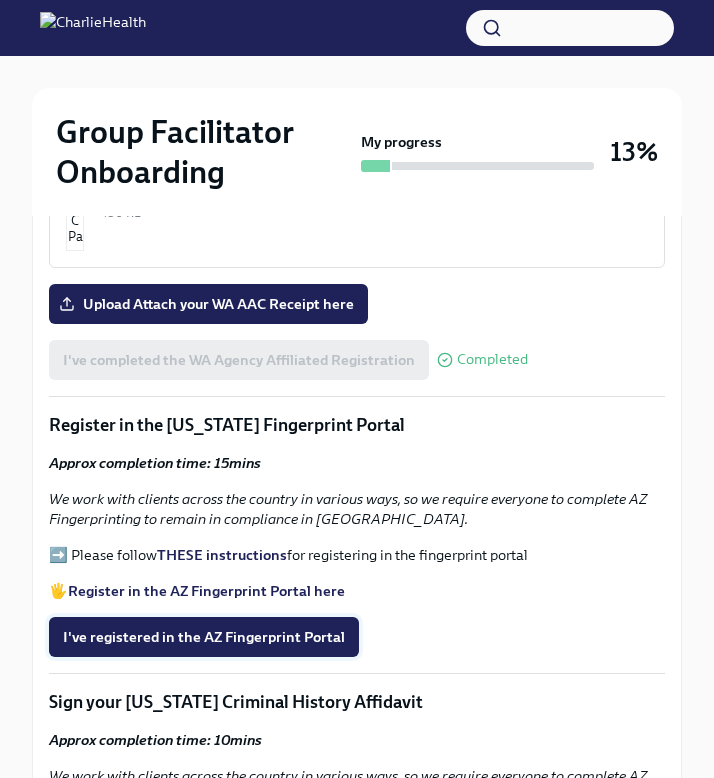
click at [284, 627] on span "I've registered in the AZ Fingerprint Portal" at bounding box center [204, 637] width 282 height 20
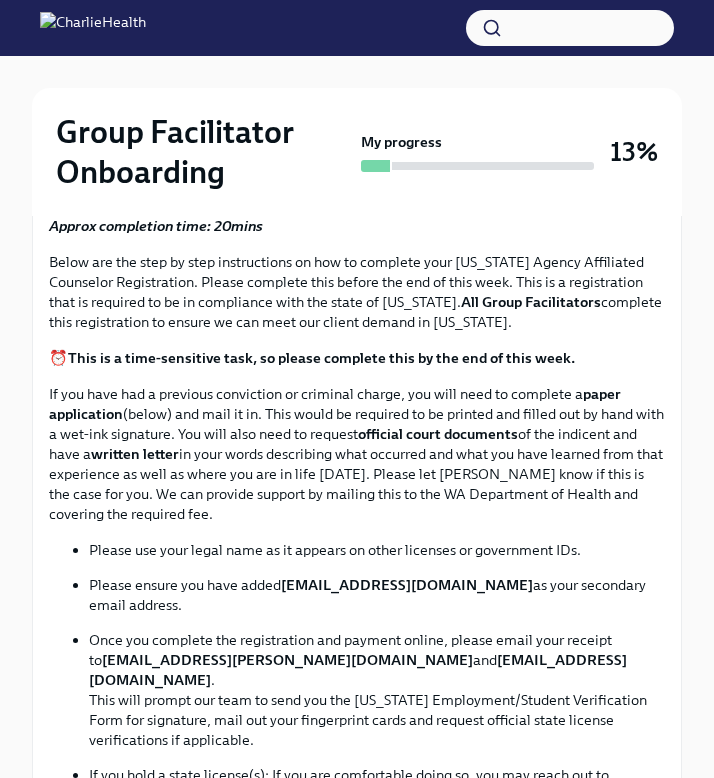
scroll to position [0, 0]
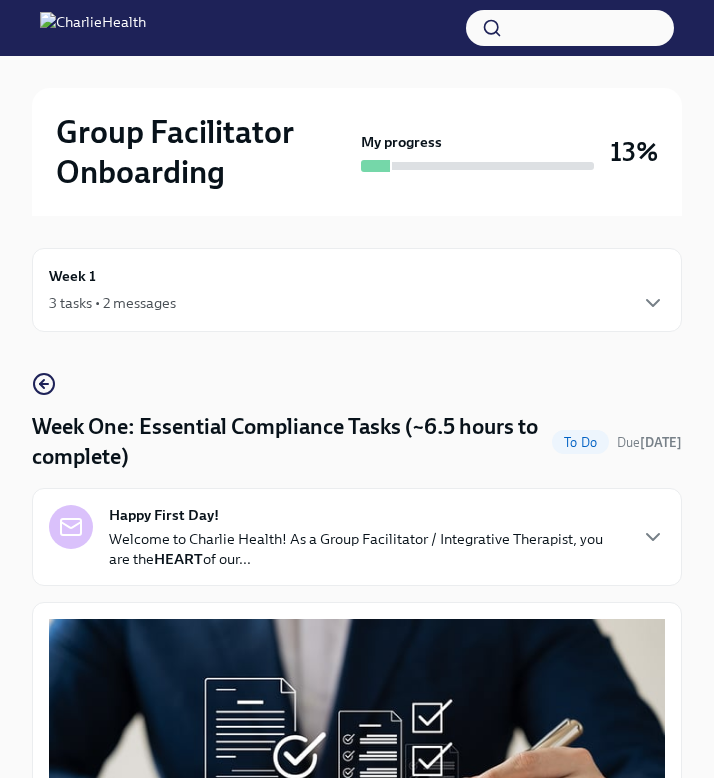
click at [96, 22] on img at bounding box center [93, 28] width 106 height 32
click at [57, 31] on img at bounding box center [93, 28] width 106 height 32
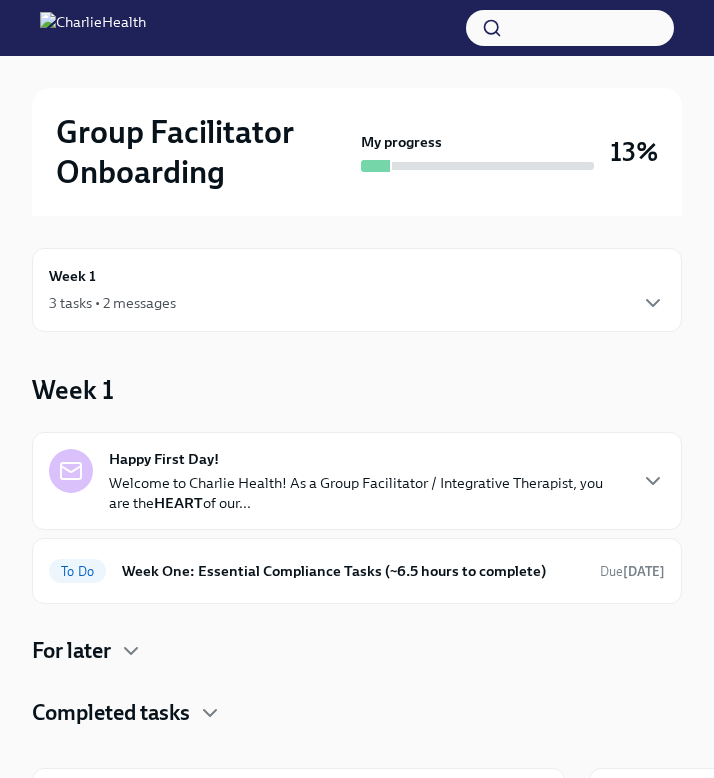
click at [146, 32] on img at bounding box center [93, 28] width 106 height 32
click at [147, 133] on h2 "Group Facilitator Onboarding" at bounding box center [204, 152] width 297 height 80
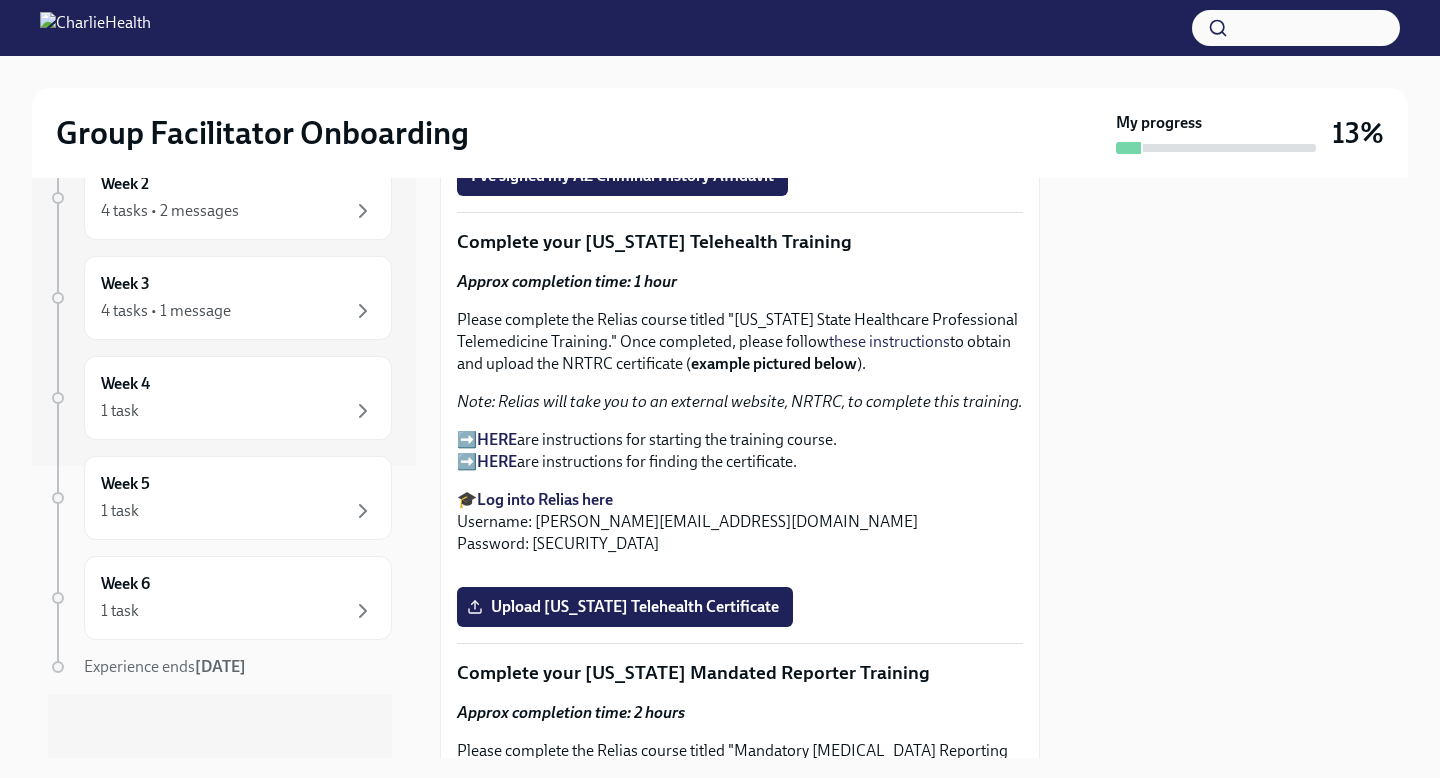
scroll to position [2896, 0]
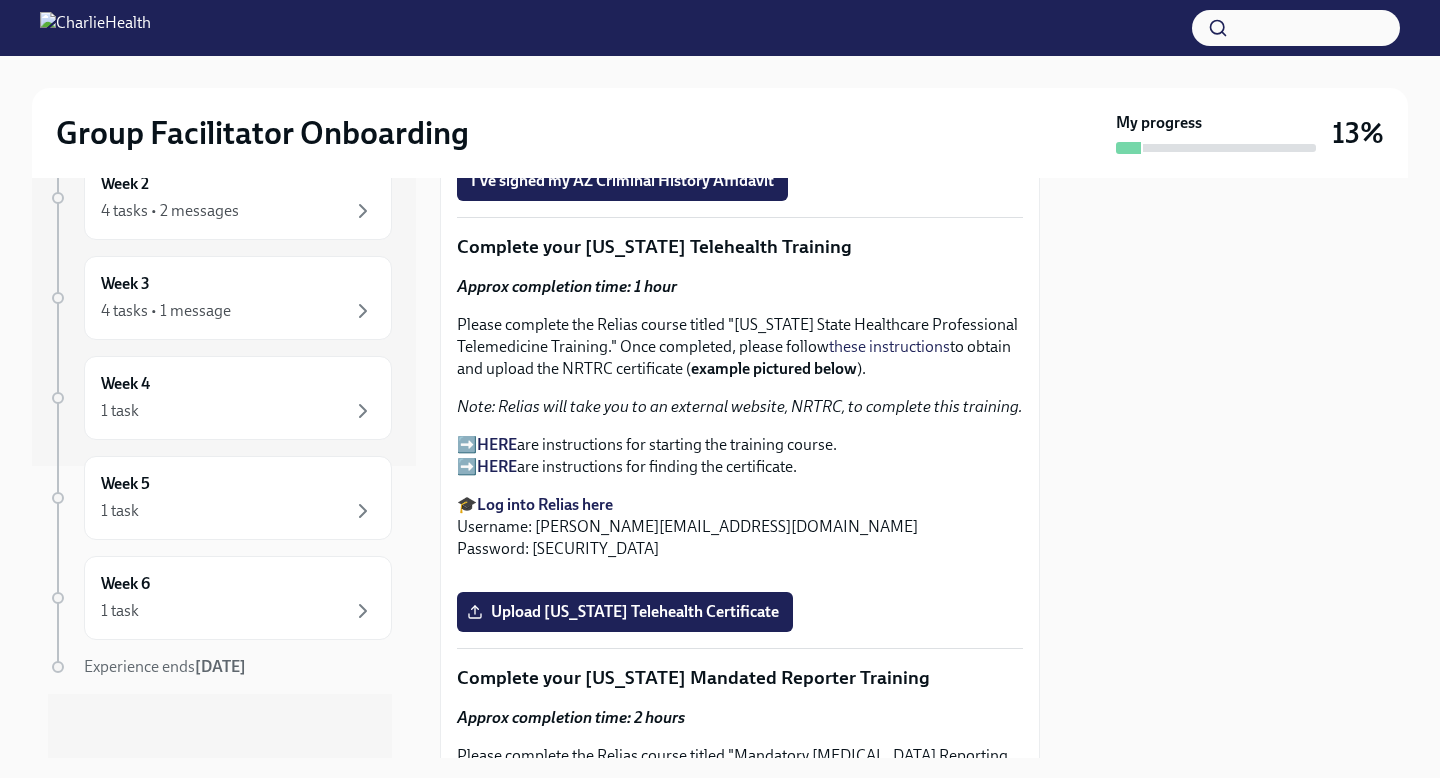
click at [527, 510] on strong "Log into Relias here" at bounding box center [545, 504] width 136 height 19
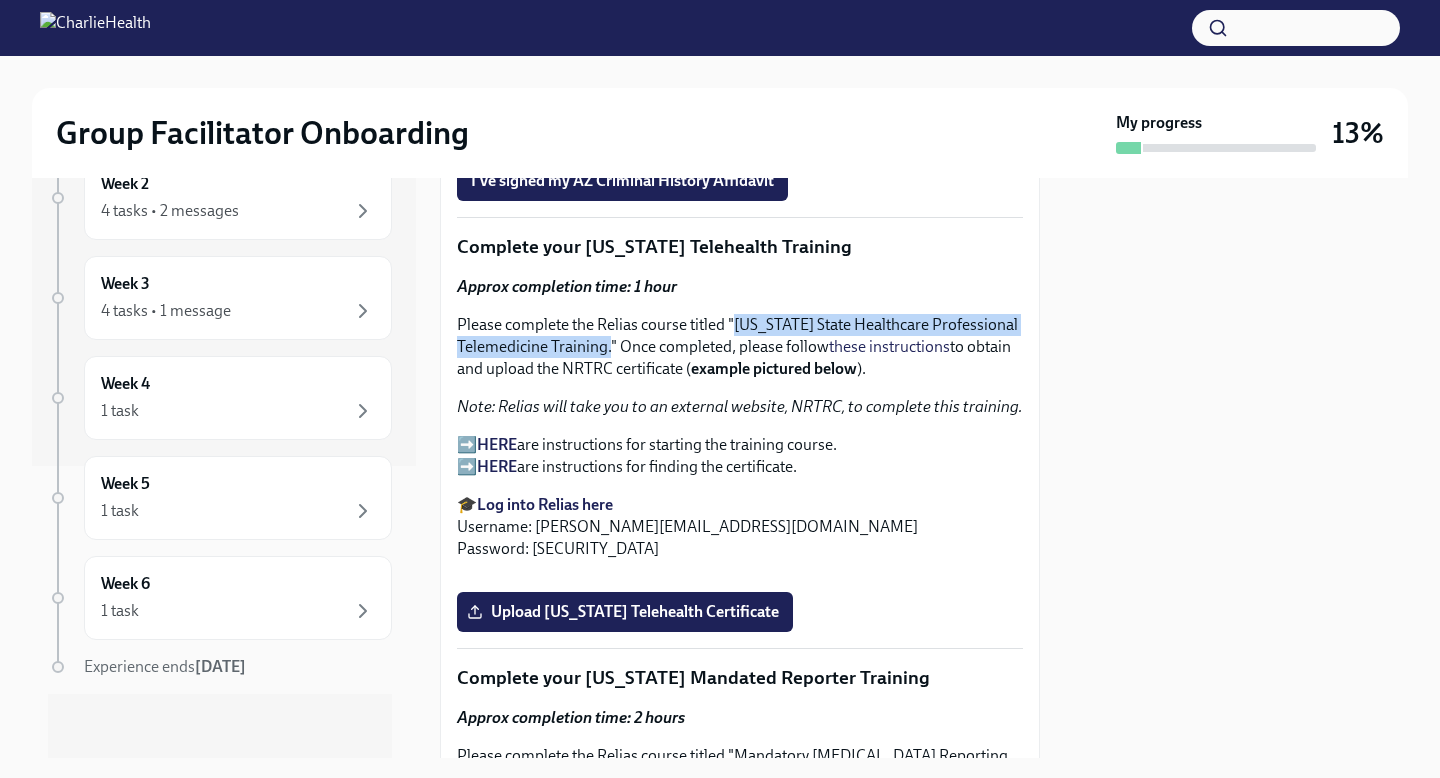
drag, startPoint x: 735, startPoint y: 324, endPoint x: 608, endPoint y: 339, distance: 127.8
click at [608, 339] on p "Please complete the Relias course titled "Washington State Healthcare Professio…" at bounding box center [740, 347] width 566 height 66
copy p "Washington State Healthcare Professional Telemedicine Training."
click at [501, 441] on strong "HERE" at bounding box center [497, 444] width 40 height 19
click at [492, 444] on strong "HERE" at bounding box center [497, 444] width 40 height 19
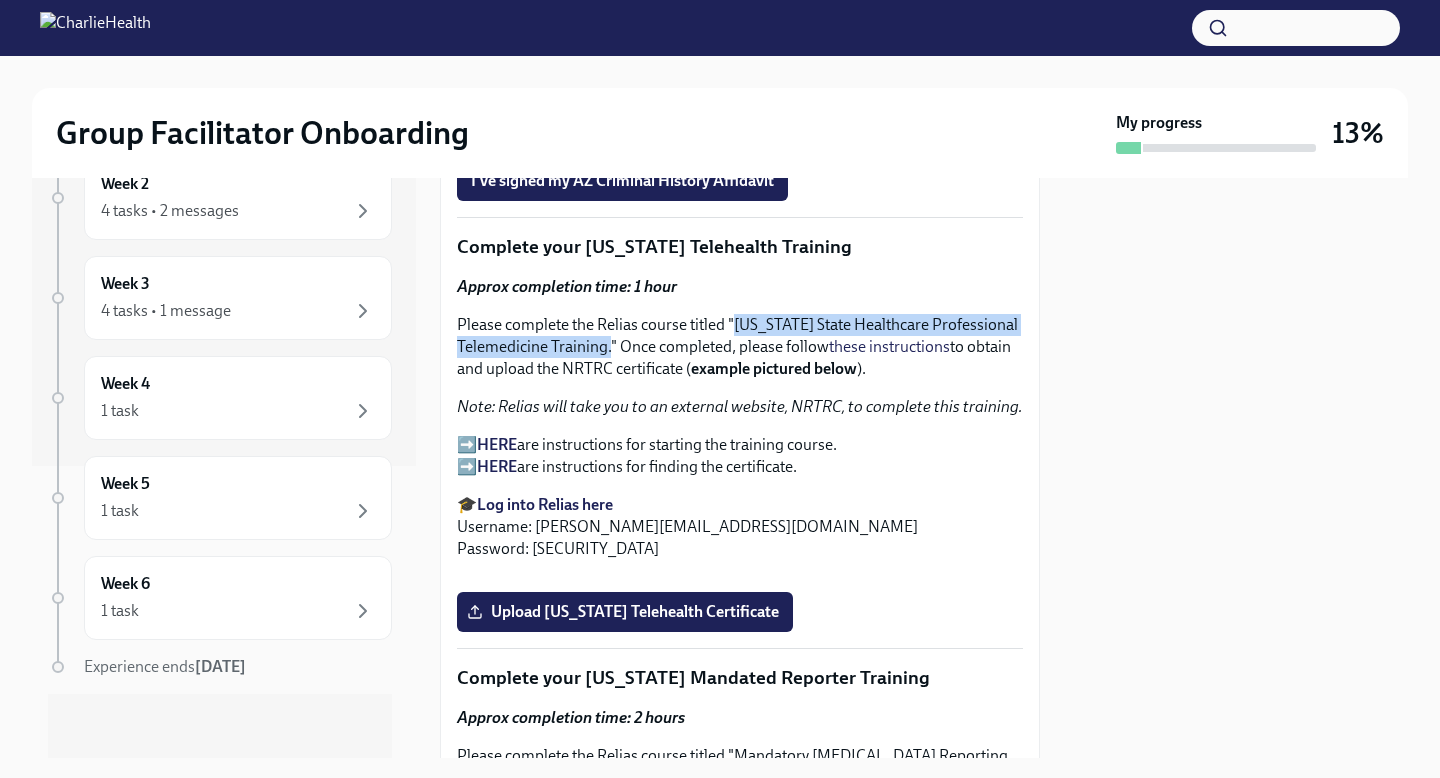
click at [525, 507] on strong "Log into Relias here" at bounding box center [545, 504] width 136 height 19
